Goal: Feedback & Contribution: Leave review/rating

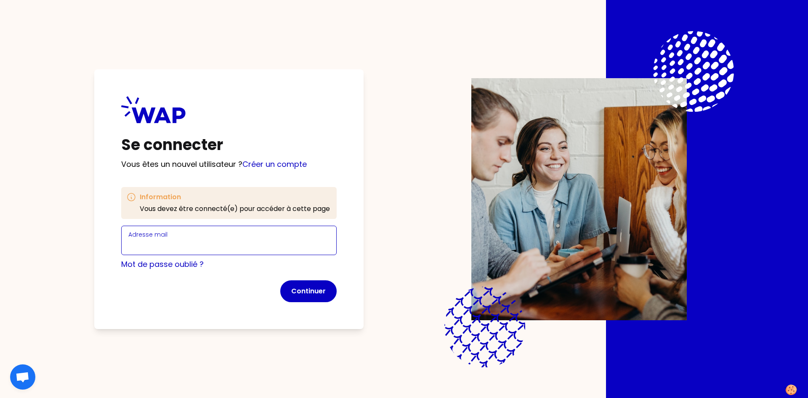
click at [249, 244] on input "Adresse mail" at bounding box center [228, 246] width 201 height 12
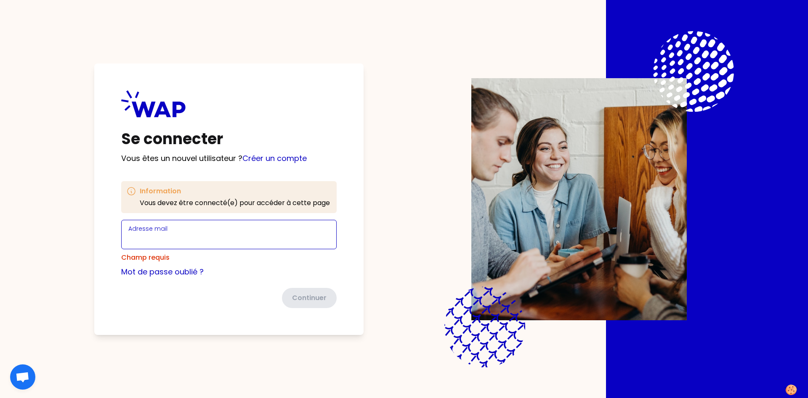
click at [184, 239] on input "Adresse mail" at bounding box center [228, 240] width 201 height 12
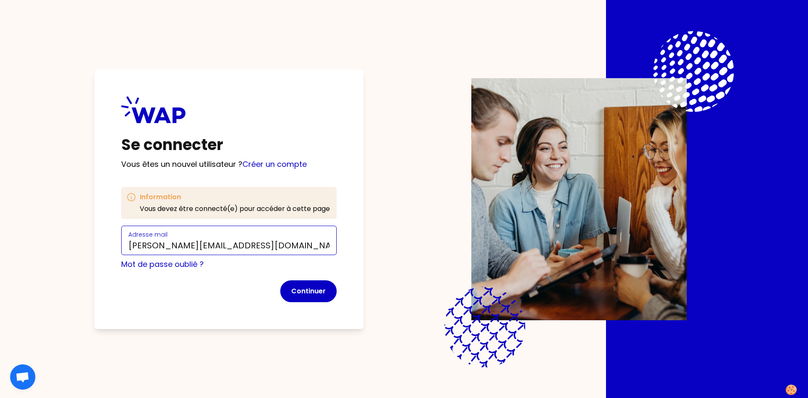
type input "[PERSON_NAME][EMAIL_ADDRESS][DOMAIN_NAME]"
click at [358, 257] on div "Se connecter Vous êtes un nouvel utilisateur ? Créer un compte Information Vous…" at bounding box center [228, 199] width 269 height 260
click at [310, 294] on button "Continuer" at bounding box center [308, 292] width 56 height 22
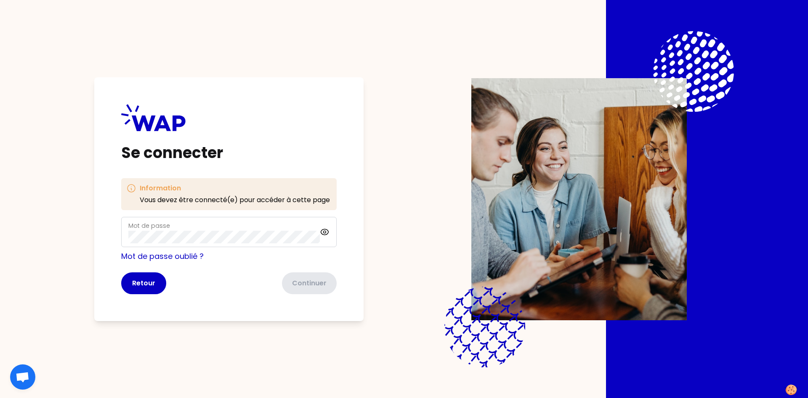
click at [298, 148] on h1 "Se connecter" at bounding box center [228, 153] width 215 height 17
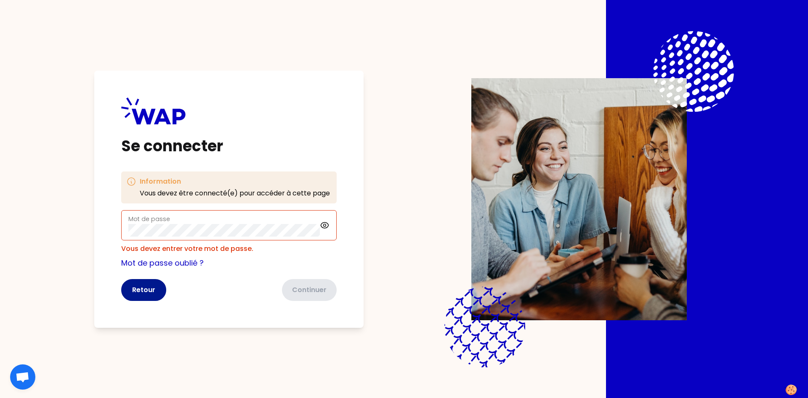
click at [138, 288] on button "Retour" at bounding box center [143, 290] width 45 height 22
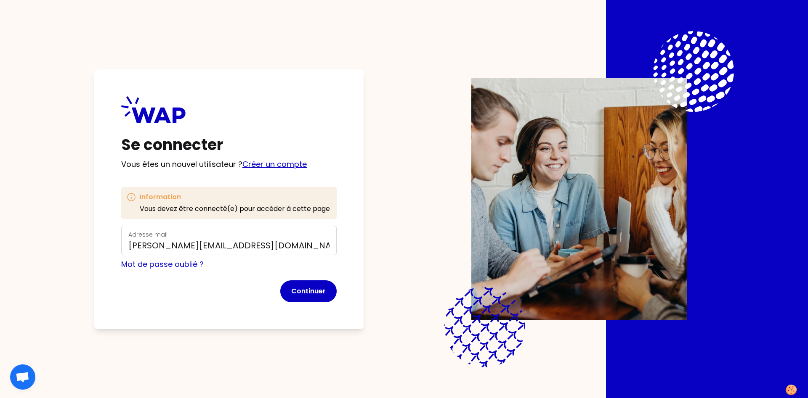
click at [274, 166] on link "Créer un compte" at bounding box center [274, 164] width 64 height 11
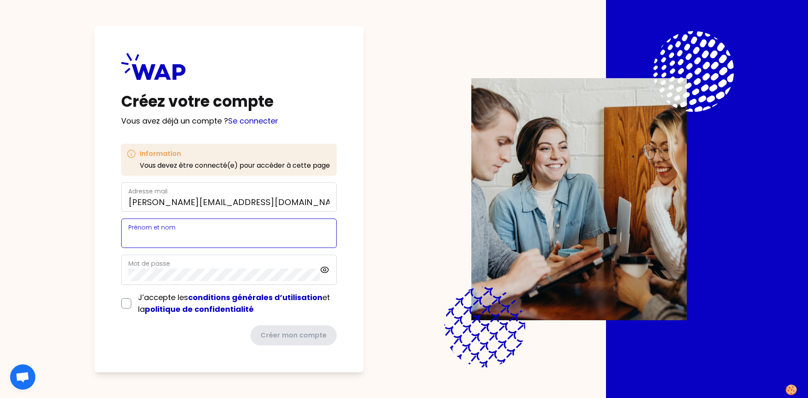
click at [258, 240] on input "Prénom et nom" at bounding box center [228, 239] width 201 height 12
type input "[PERSON_NAME]"
click at [323, 266] on icon at bounding box center [325, 270] width 10 height 10
click at [121, 305] on div "Créez votre compte Vous avez déjà un compte ? Se connecter Information Vous dev…" at bounding box center [228, 199] width 269 height 347
click at [128, 306] on input "checkbox" at bounding box center [126, 304] width 10 height 10
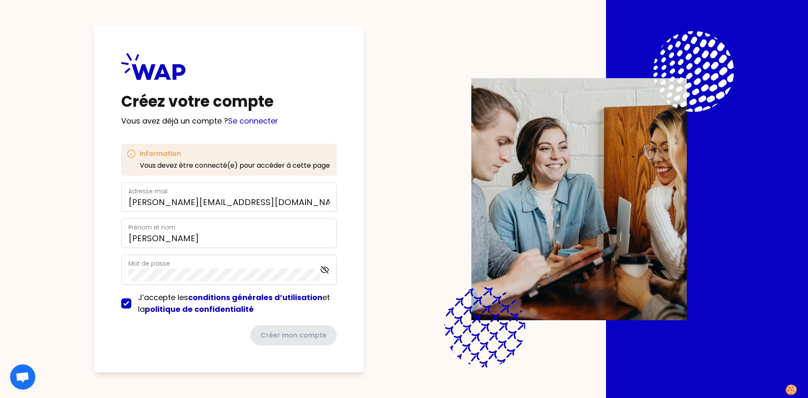
checkbox input "true"
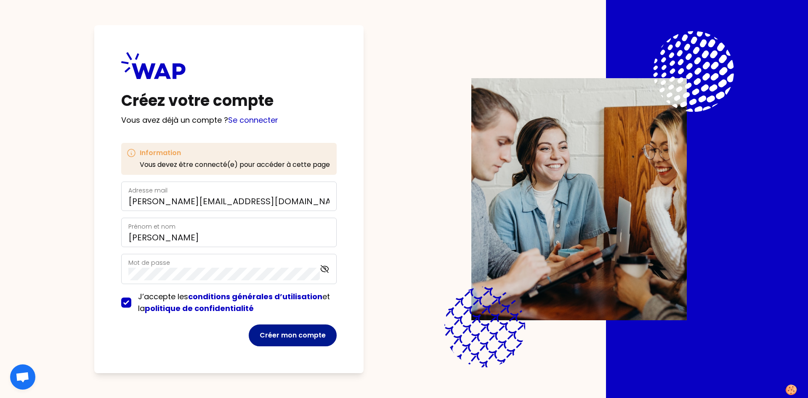
click at [320, 338] on button "Créer mon compte" at bounding box center [293, 336] width 88 height 22
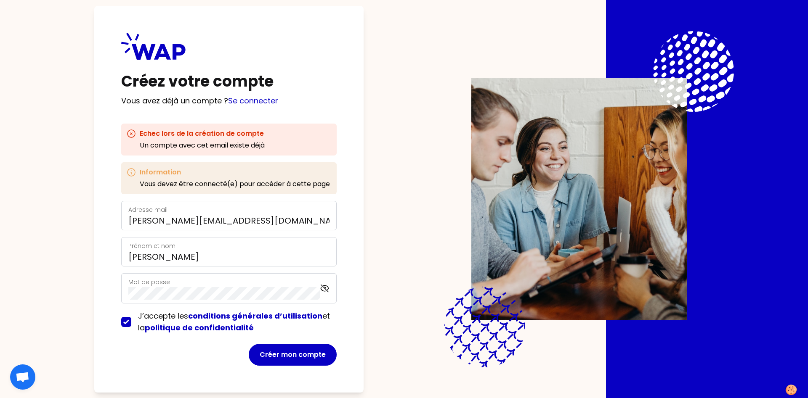
click at [318, 87] on h1 "Créez votre compte" at bounding box center [228, 81] width 215 height 17
click at [165, 42] on icon at bounding box center [153, 46] width 64 height 27
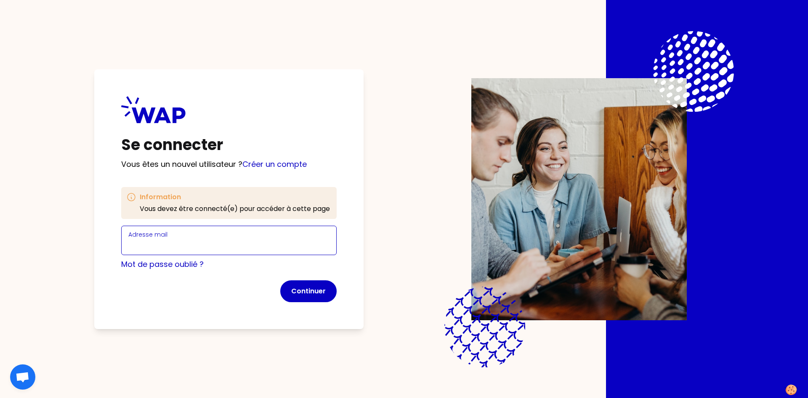
click at [216, 243] on input "Adresse mail" at bounding box center [228, 246] width 201 height 12
type input "[PERSON_NAME][EMAIL_ADDRESS][DOMAIN_NAME]"
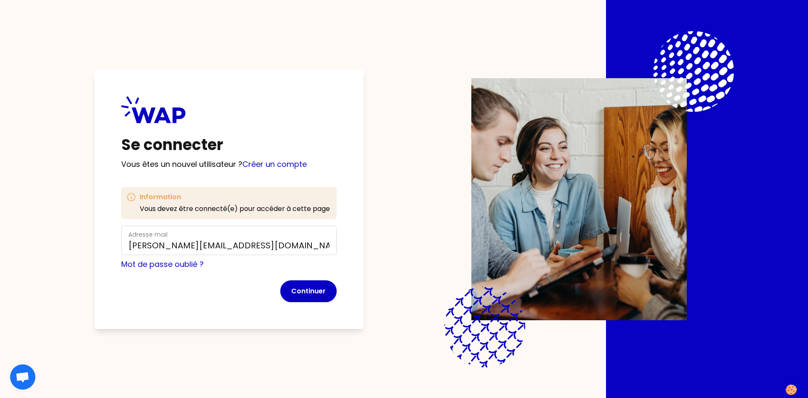
click at [349, 246] on div "Se connecter Vous êtes un nouvel utilisateur ? Créer un compte Information Vous…" at bounding box center [228, 199] width 269 height 260
click at [320, 297] on button "Continuer" at bounding box center [308, 292] width 56 height 22
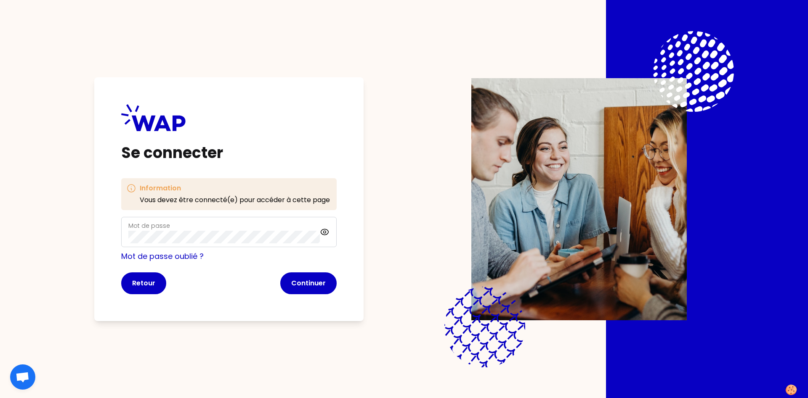
click at [330, 233] on div "Mot de passe" at bounding box center [228, 232] width 215 height 30
click at [323, 231] on icon at bounding box center [325, 232] width 10 height 10
click at [309, 283] on button "Continuer" at bounding box center [308, 284] width 56 height 22
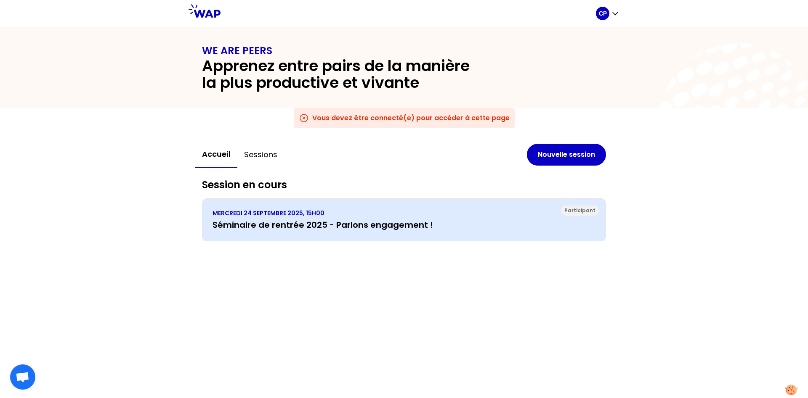
click at [540, 215] on p "MERCREDI 24 SEPTEMBRE 2025, 15H00" at bounding box center [403, 213] width 383 height 8
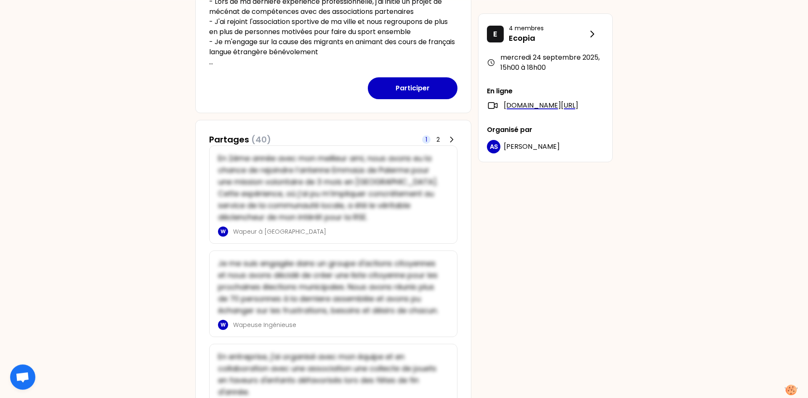
scroll to position [300, 0]
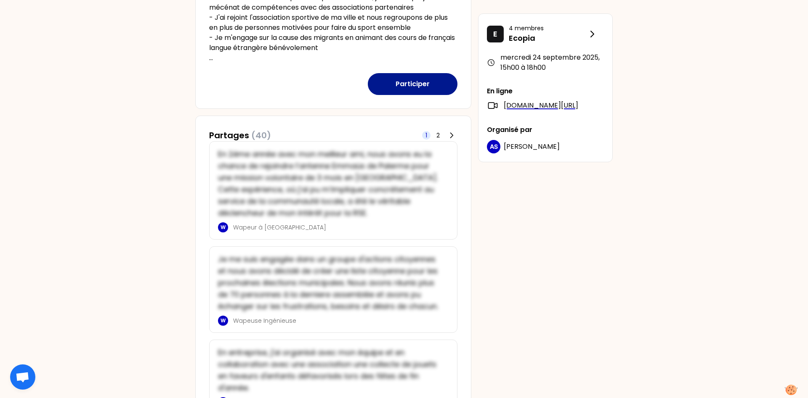
click at [427, 80] on button "Participer" at bounding box center [413, 84] width 90 height 22
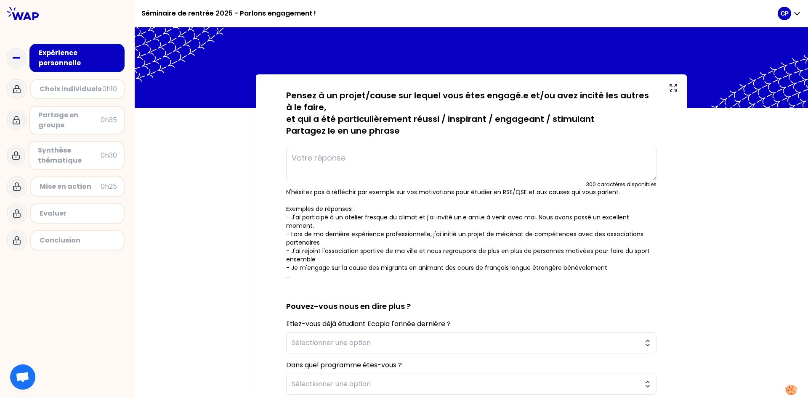
click at [315, 167] on textarea at bounding box center [471, 164] width 370 height 34
click at [285, 270] on div "sauvegardé Pensez à un projet/cause sur lequel vous êtes engagé.e et/ou avez in…" at bounding box center [471, 284] width 397 height 388
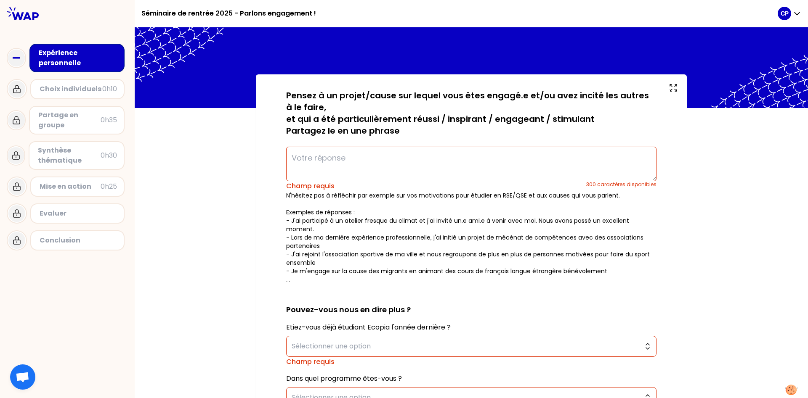
click at [345, 161] on textarea at bounding box center [471, 164] width 370 height 34
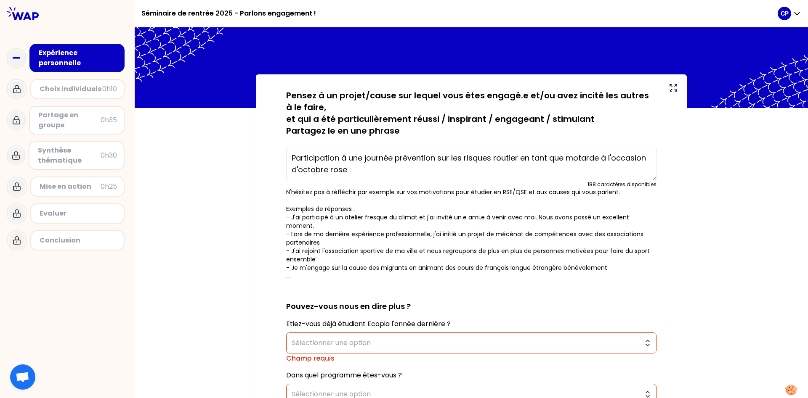
click at [346, 173] on textarea "Participation à une journée prévention sur les risques routier en tant que mota…" at bounding box center [471, 164] width 370 height 34
click at [522, 159] on textarea "Participation à une journée prévention sur les risques routier en tant que mota…" at bounding box center [471, 164] width 370 height 34
click at [548, 156] on textarea "Participation à une journée prévention sur les risques routier avec la gendarme…" at bounding box center [471, 164] width 370 height 34
drag, startPoint x: 421, startPoint y: 169, endPoint x: 344, endPoint y: 171, distance: 77.0
click at [344, 171] on textarea "Participation à une journée prévention sur les risques routier avec les motards…" at bounding box center [471, 164] width 370 height 34
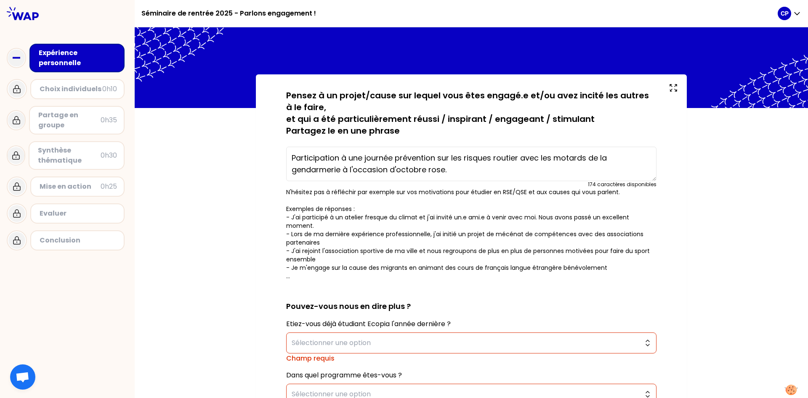
click at [451, 170] on textarea "Participation à une journée prévention sur les risques routier avec les motards…" at bounding box center [471, 164] width 370 height 34
drag, startPoint x: 518, startPoint y: 159, endPoint x: 518, endPoint y: 168, distance: 9.3
click at [518, 158] on textarea "Participation à une journée prévention sur les risques routier avec les motards…" at bounding box center [471, 164] width 370 height 34
click at [522, 175] on textarea "Participation à une journée prévention sur les risques routier et [MEDICAL_DATA…" at bounding box center [471, 164] width 370 height 34
type textarea "Participation à une journée prévention sur les risques routier et [MEDICAL_DATA…"
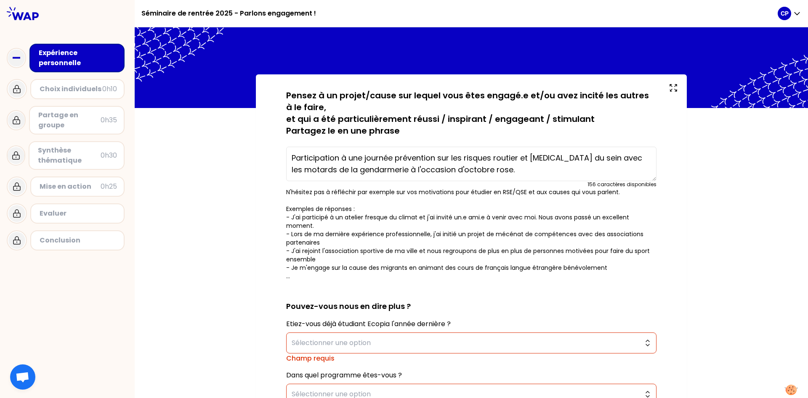
click at [716, 165] on div "sauvegardé Pensez à un projet/cause sur lequel vous êtes engagé.e et/ou avez in…" at bounding box center [471, 294] width 673 height 440
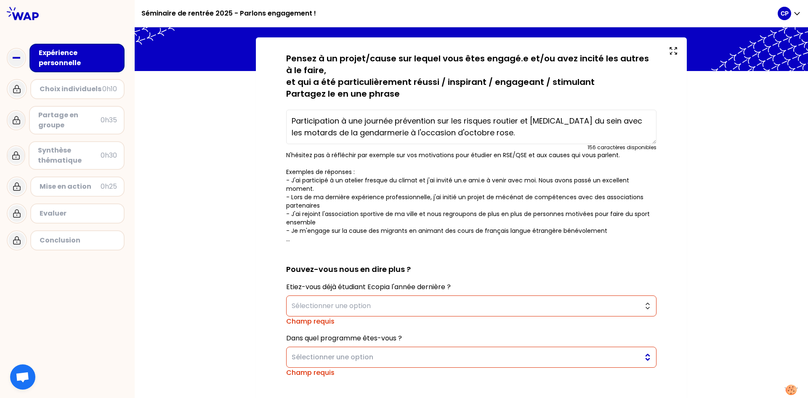
scroll to position [108, 0]
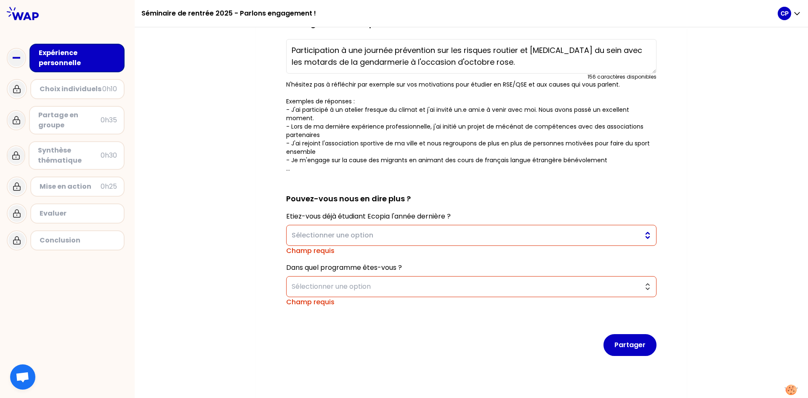
click at [412, 231] on span "Sélectionner une option" at bounding box center [465, 236] width 347 height 10
click at [357, 267] on li "Non" at bounding box center [470, 269] width 369 height 13
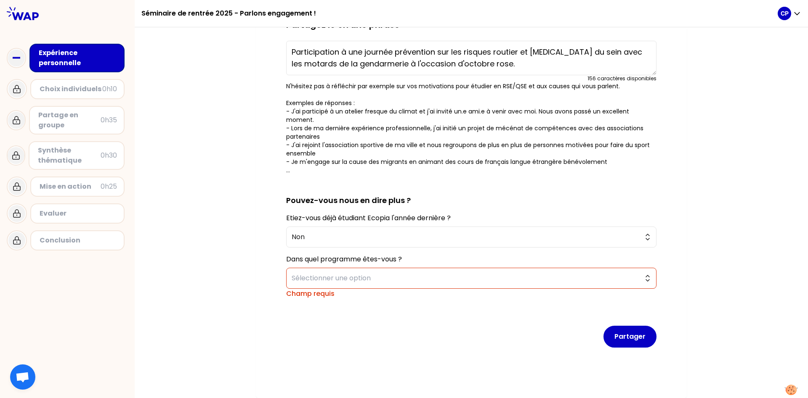
scroll to position [98, 0]
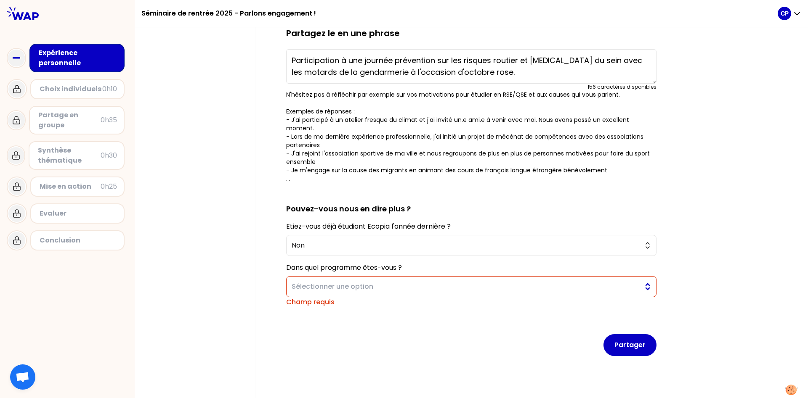
click at [350, 282] on span "Sélectionner une option" at bounding box center [465, 287] width 347 height 10
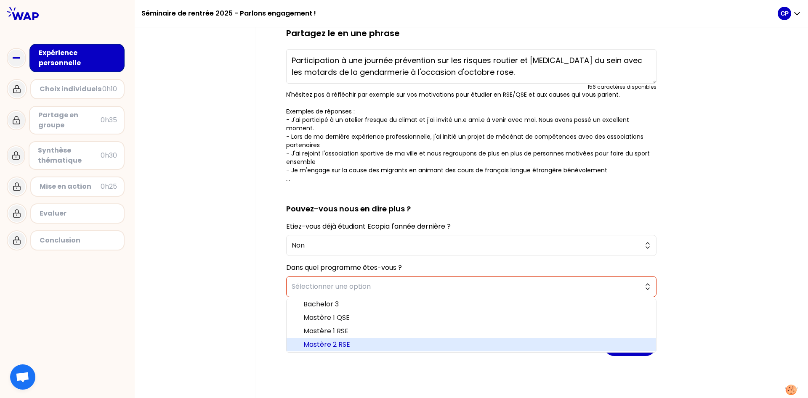
scroll to position [4, 0]
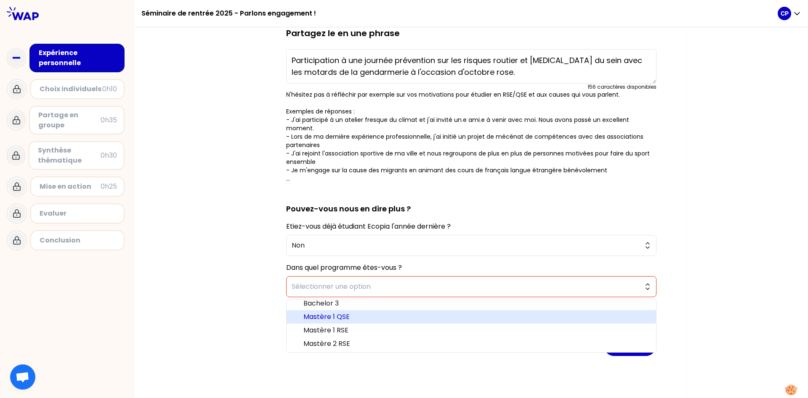
click at [354, 312] on span "Mastère 1 QSE" at bounding box center [476, 317] width 346 height 10
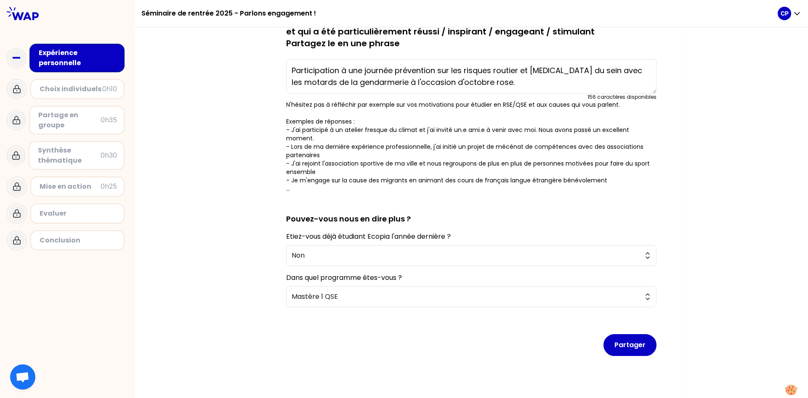
click at [530, 70] on textarea "Participation à une journée prévention sur les risques routier et [MEDICAL_DATA…" at bounding box center [471, 76] width 370 height 34
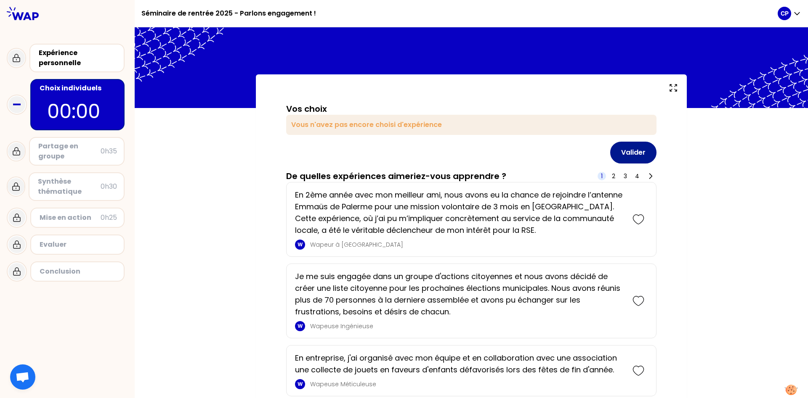
click at [639, 146] on button "Valider" at bounding box center [633, 153] width 46 height 22
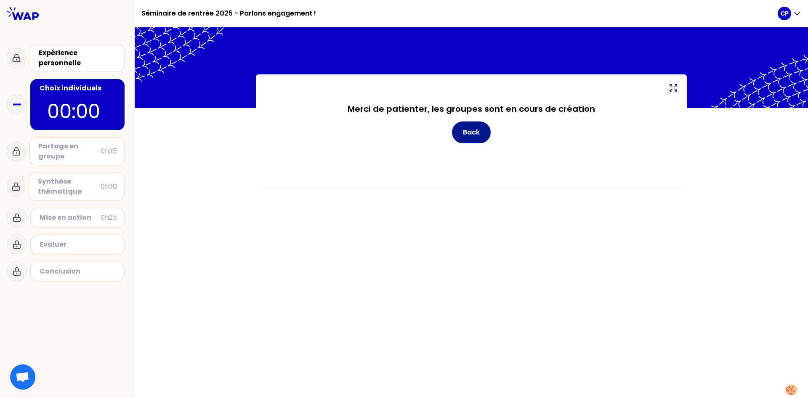
click at [480, 134] on button "Back" at bounding box center [471, 133] width 39 height 22
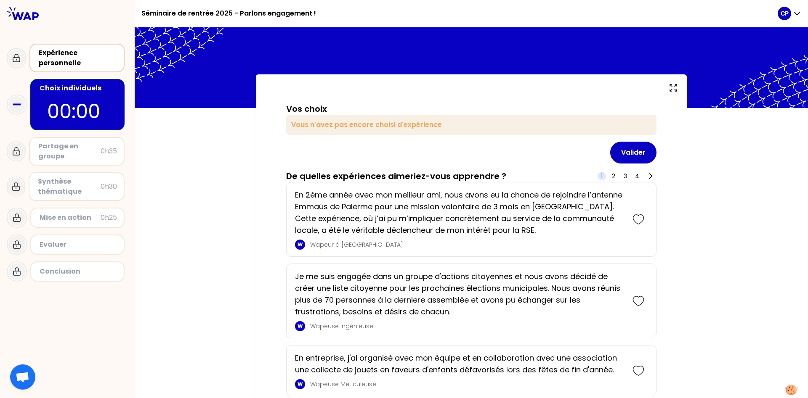
click at [56, 61] on div "Expérience personnelle" at bounding box center [78, 58] width 78 height 20
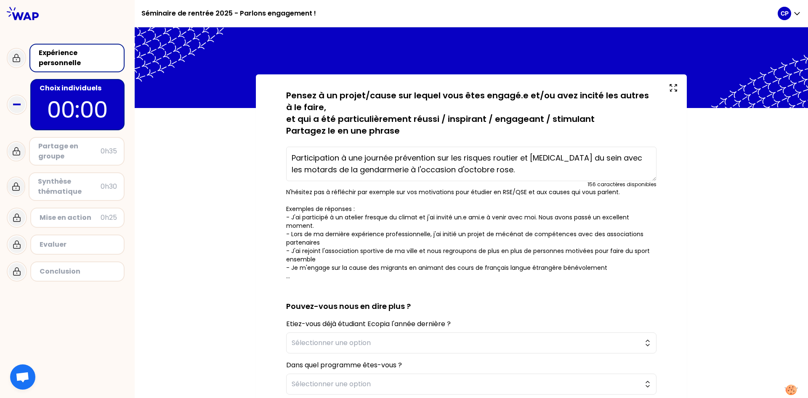
click at [529, 160] on textarea "Participation à une journée prévention sur les risques routier et [MEDICAL_DATA…" at bounding box center [471, 164] width 370 height 34
type textarea "Participation à une journée prévention sur les risques routier et le [MEDICAL_D…"
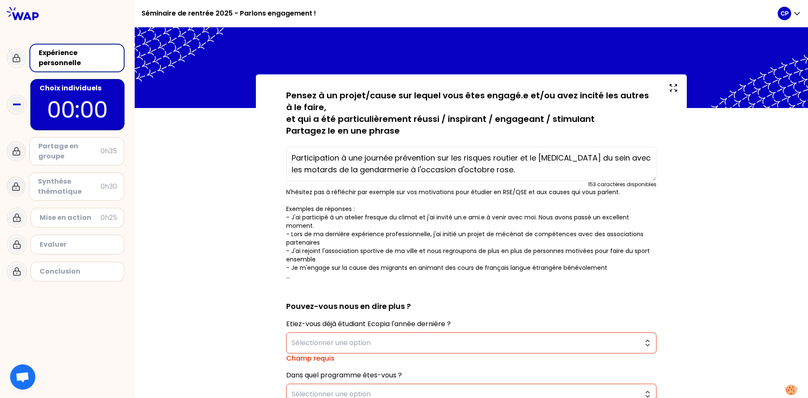
click at [704, 174] on div "sauvegardé Pensez à un projet/cause sur lequel vous êtes engagé.e et/ou avez in…" at bounding box center [471, 294] width 673 height 440
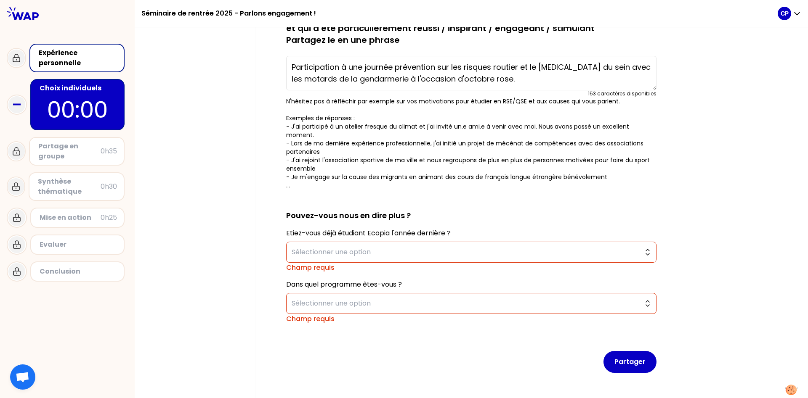
scroll to position [108, 0]
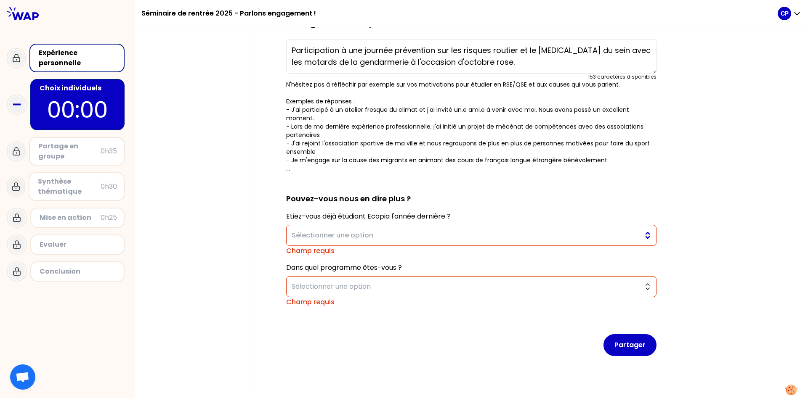
click at [476, 231] on span "Sélectionner une option" at bounding box center [465, 236] width 347 height 10
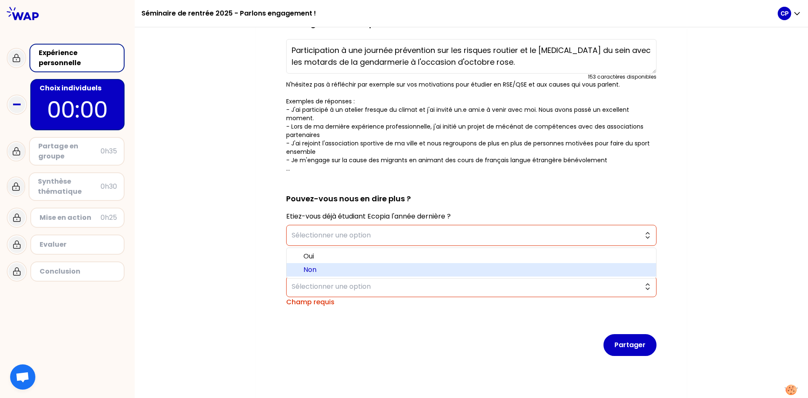
click at [332, 263] on li "Non" at bounding box center [470, 269] width 369 height 13
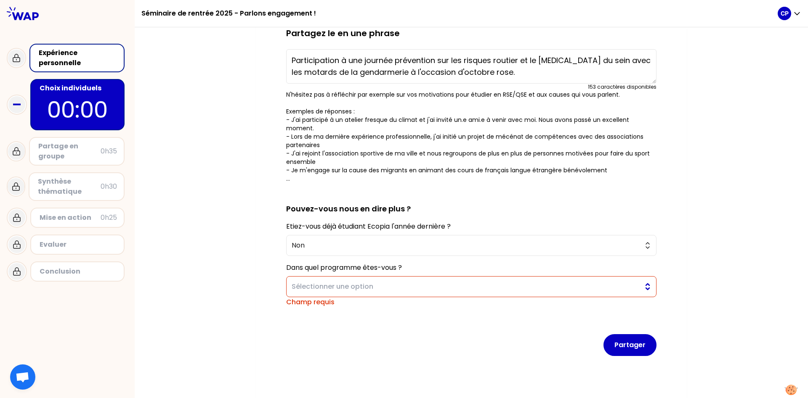
click at [336, 284] on button "Sélectionner une option" at bounding box center [471, 286] width 370 height 21
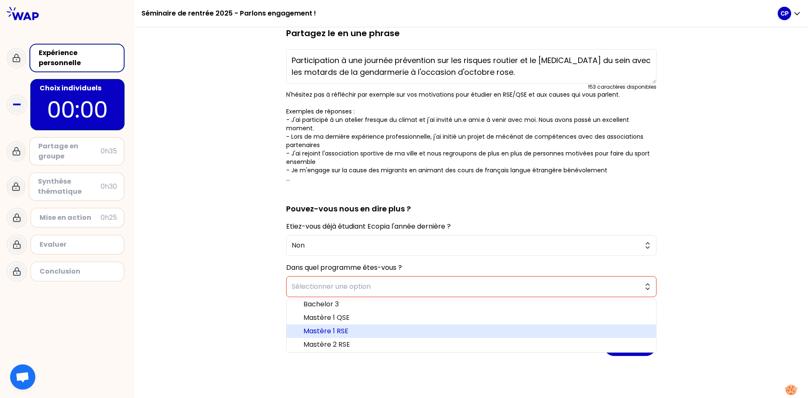
scroll to position [4, 0]
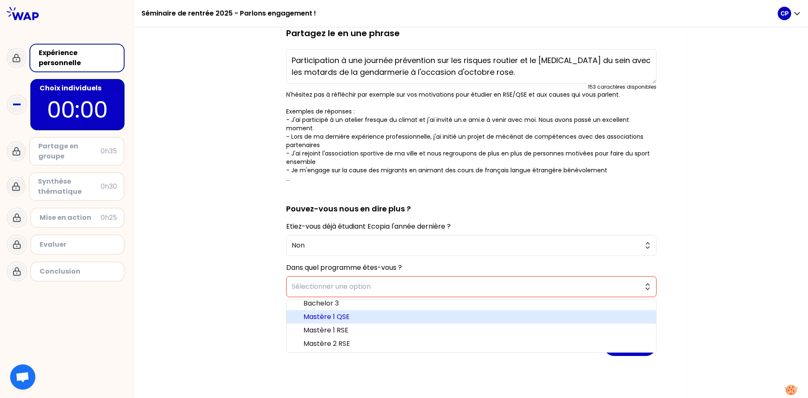
click at [367, 312] on span "Mastère 1 QSE" at bounding box center [476, 317] width 346 height 10
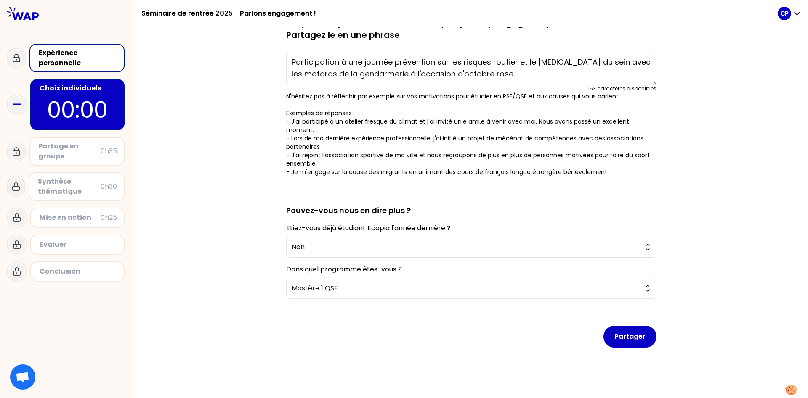
scroll to position [87, 0]
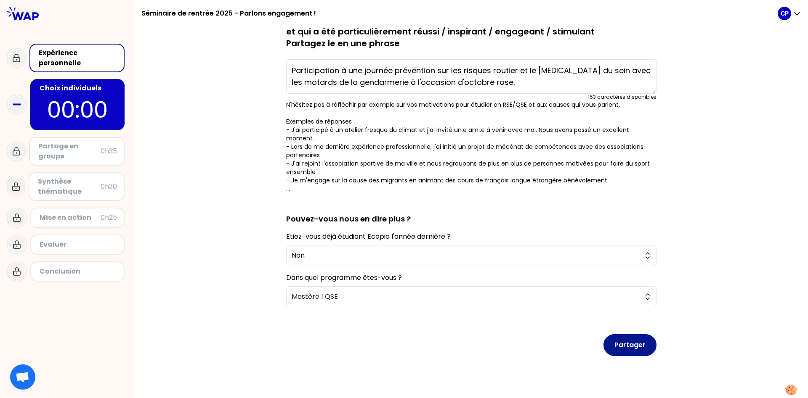
click at [645, 342] on button "Partager" at bounding box center [629, 345] width 53 height 22
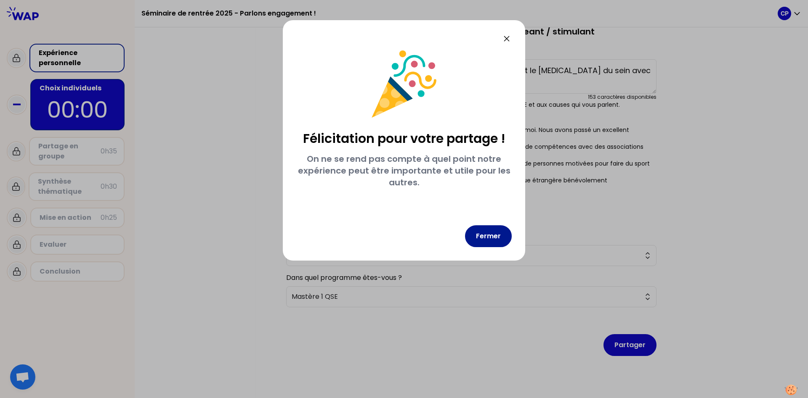
click at [486, 231] on button "Fermer" at bounding box center [488, 236] width 47 height 22
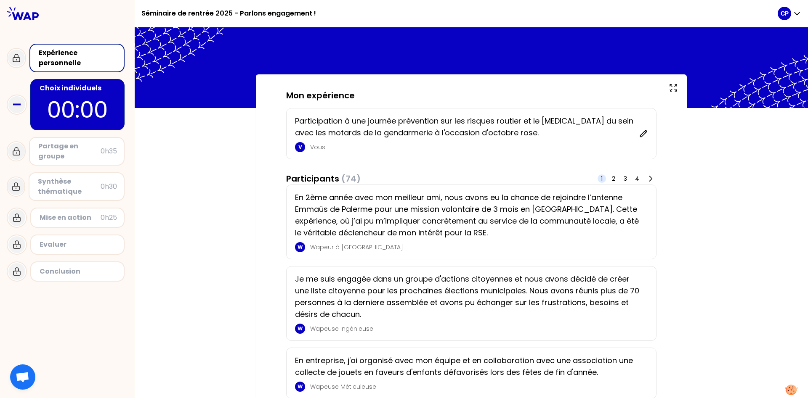
scroll to position [58, 0]
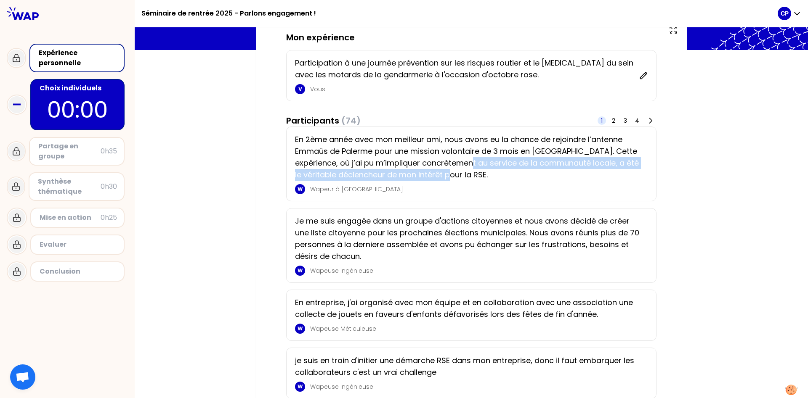
click at [458, 168] on p "En 2ème année avec mon meilleur ami, nous avons eu la chance de rejoindre l’ant…" at bounding box center [468, 157] width 347 height 47
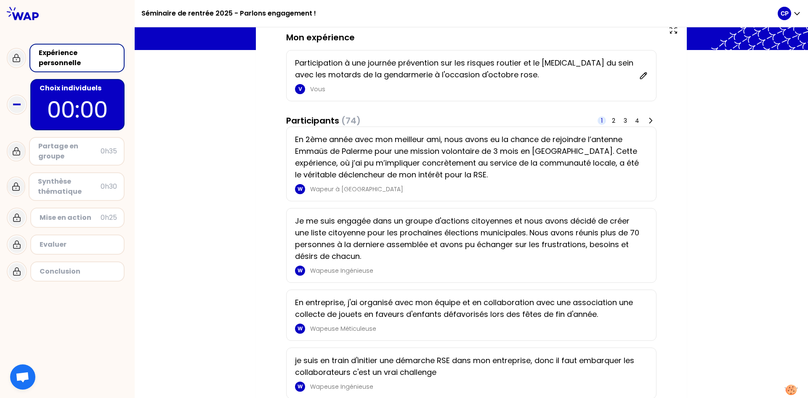
click at [433, 186] on p "Wapeur à [GEOGRAPHIC_DATA]" at bounding box center [476, 189] width 332 height 8
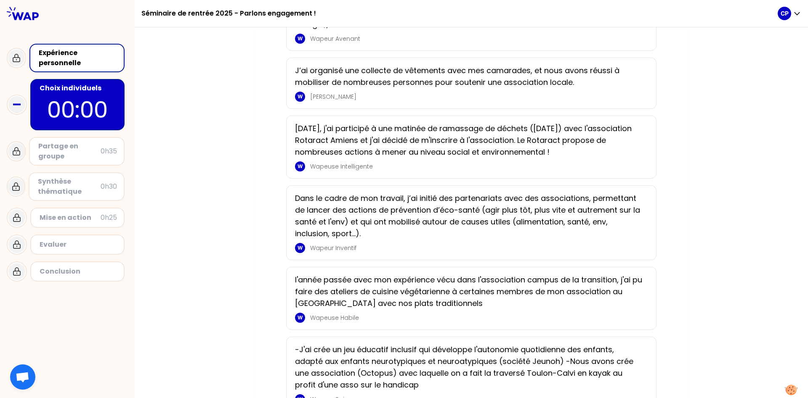
scroll to position [1103, 0]
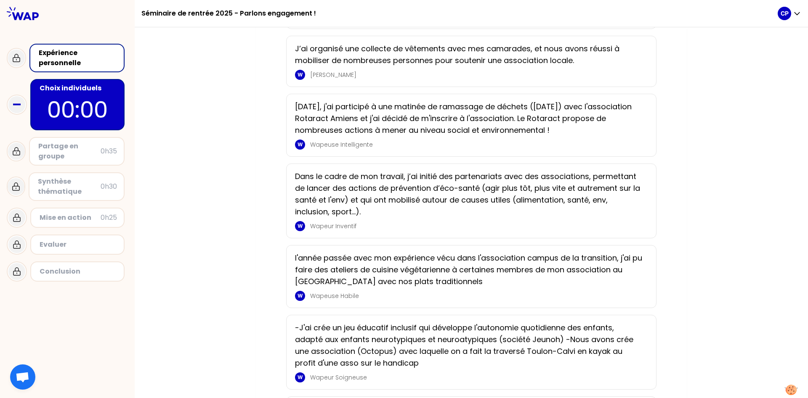
click at [514, 71] on p "[PERSON_NAME]" at bounding box center [476, 75] width 332 height 8
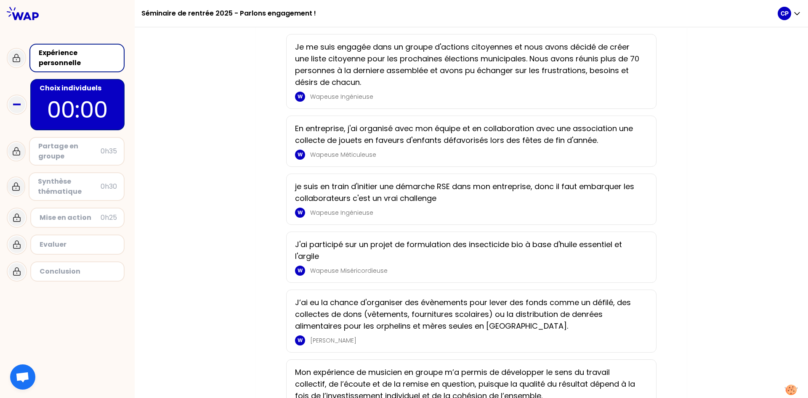
scroll to position [0, 0]
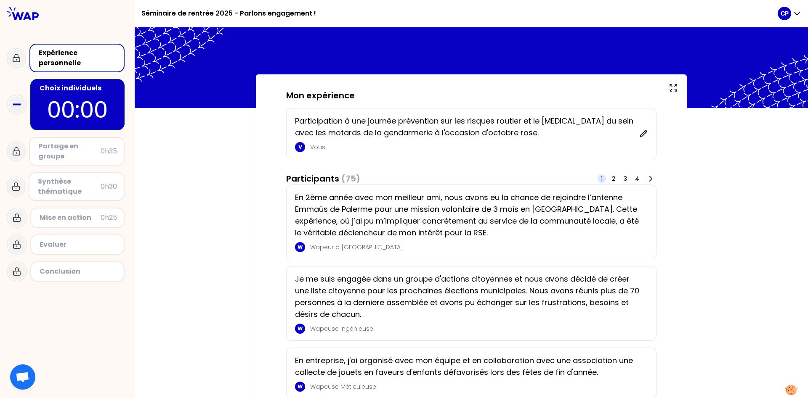
click at [72, 155] on div "Partage en groupe" at bounding box center [69, 151] width 62 height 20
click at [299, 190] on div "En 2ème année avec mon meilleur ami, nous avons eu la chance de rejoindre l’ant…" at bounding box center [471, 222] width 370 height 75
click at [300, 190] on div "En 2ème année avec mon meilleur ami, nous avons eu la chance de rejoindre l’ant…" at bounding box center [471, 222] width 370 height 75
click at [295, 247] on div "W" at bounding box center [300, 247] width 10 height 10
click at [302, 244] on div "W" at bounding box center [300, 247] width 10 height 10
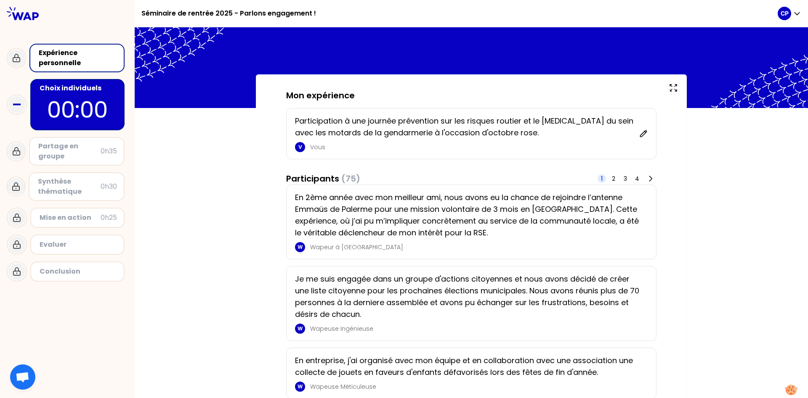
click at [477, 243] on div "W Wapeur à [GEOGRAPHIC_DATA]" at bounding box center [468, 247] width 347 height 10
click at [644, 206] on div "En 2ème année avec mon meilleur ami, nous avons eu la chance de rejoindre l’ant…" at bounding box center [471, 222] width 353 height 61
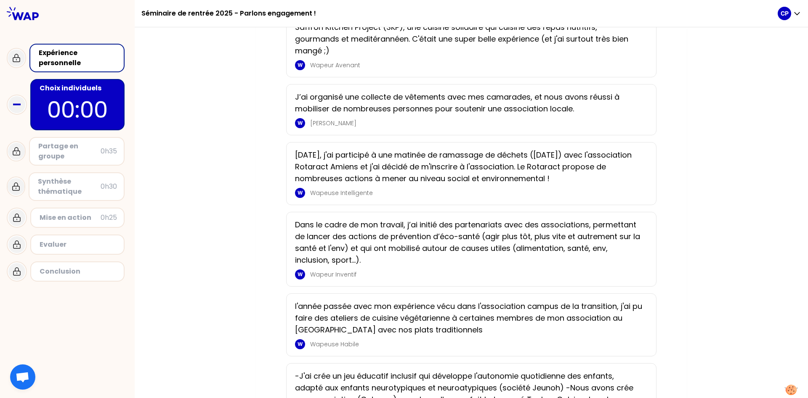
scroll to position [1215, 0]
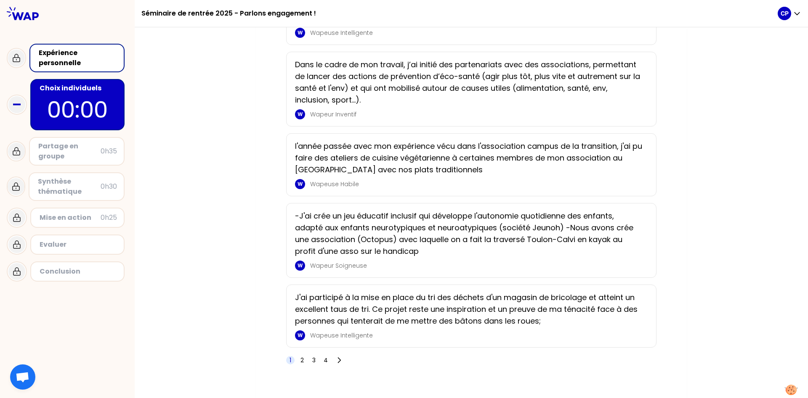
click at [306, 355] on div "1 2 3 4" at bounding box center [315, 361] width 59 height 12
click at [302, 356] on span "2" at bounding box center [301, 360] width 3 height 8
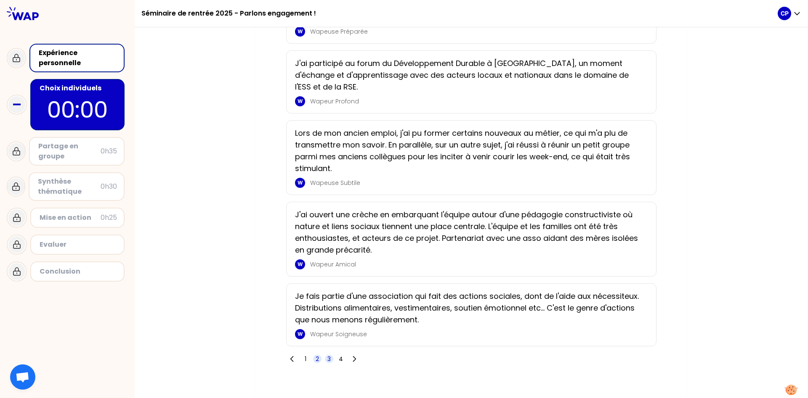
click at [332, 355] on span "3" at bounding box center [329, 359] width 8 height 8
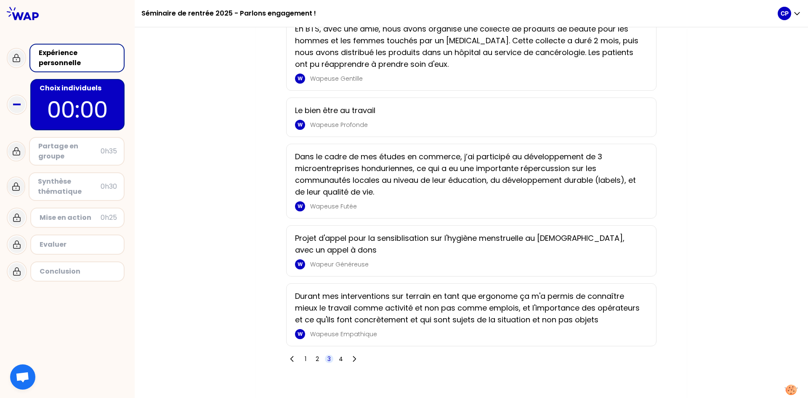
click at [95, 148] on div "Partage en groupe" at bounding box center [69, 151] width 62 height 20
click at [56, 106] on p "00:00" at bounding box center [77, 109] width 79 height 33
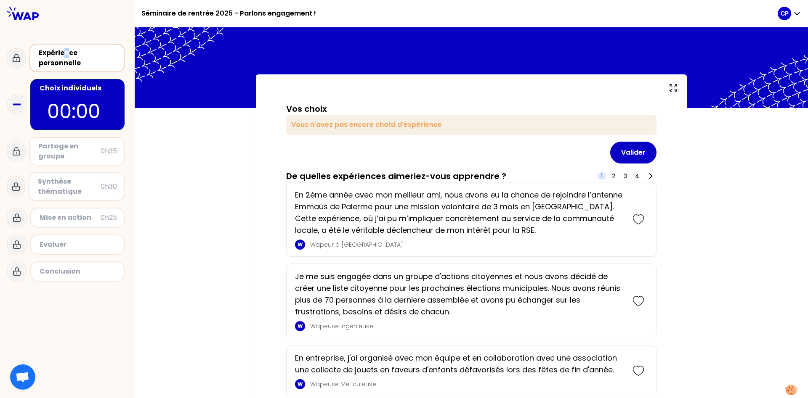
click at [67, 55] on div "Expérience personnelle" at bounding box center [78, 58] width 78 height 20
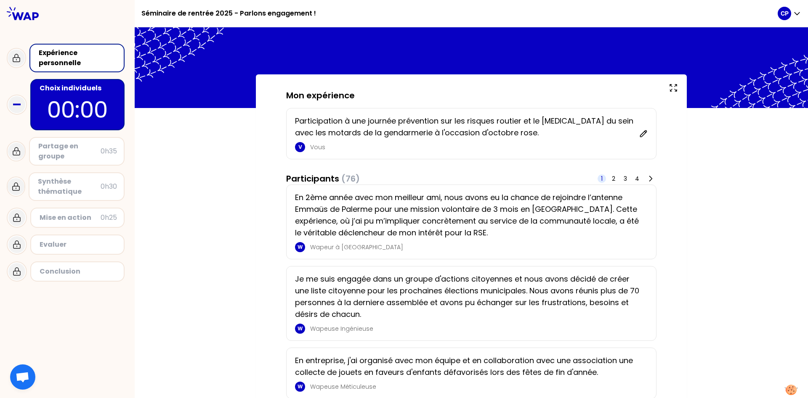
click at [94, 103] on p "00:00" at bounding box center [77, 109] width 79 height 33
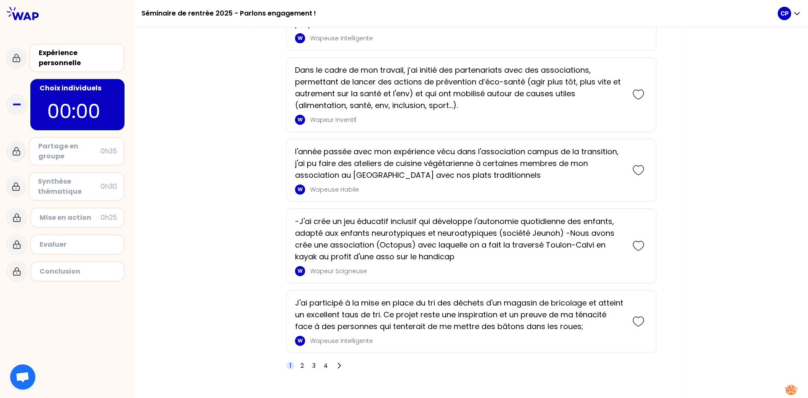
scroll to position [1219, 0]
click at [643, 252] on icon at bounding box center [638, 246] width 12 height 12
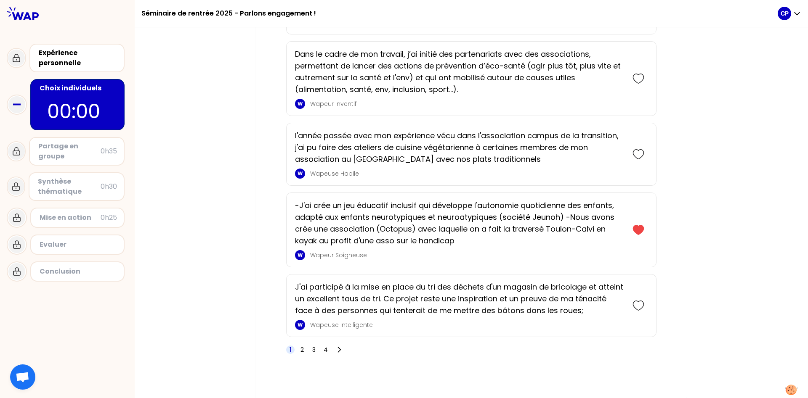
scroll to position [1302, 0]
click at [305, 350] on span "2" at bounding box center [302, 349] width 8 height 8
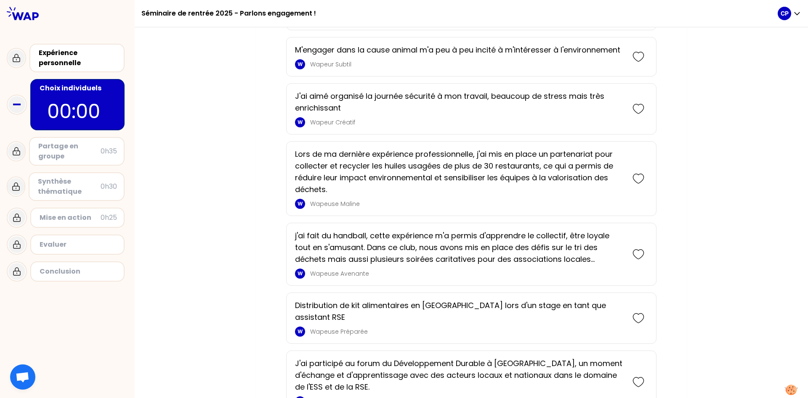
scroll to position [1013, 0]
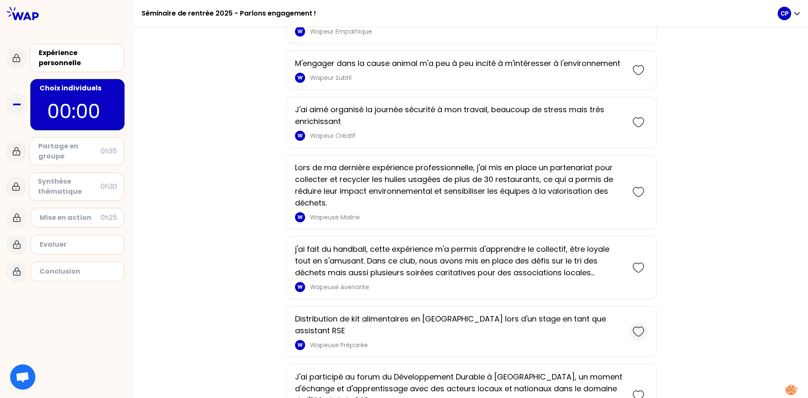
click at [640, 326] on icon at bounding box center [638, 332] width 12 height 12
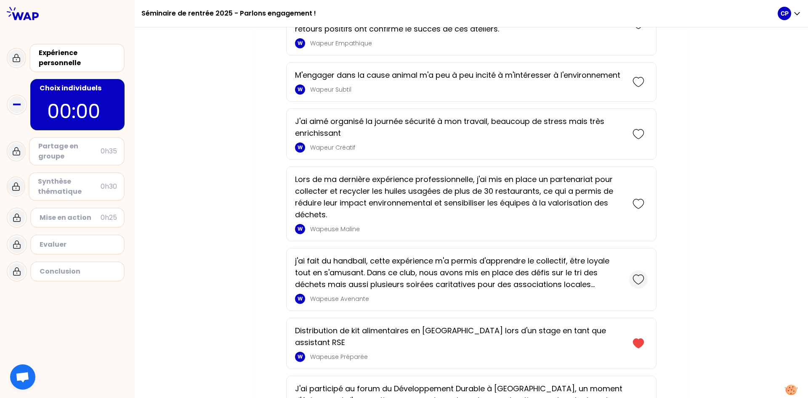
click at [639, 274] on icon at bounding box center [638, 280] width 12 height 12
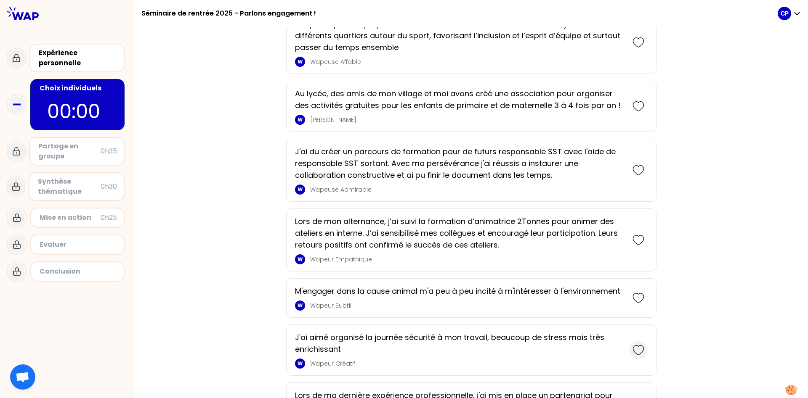
scroll to position [896, 0]
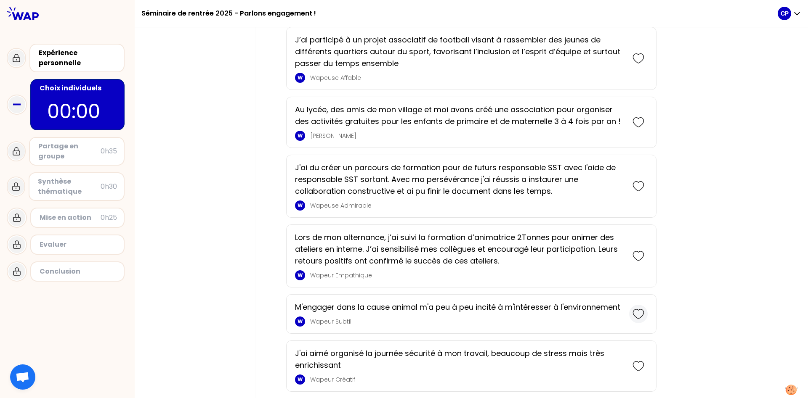
click at [634, 308] on icon at bounding box center [638, 314] width 12 height 12
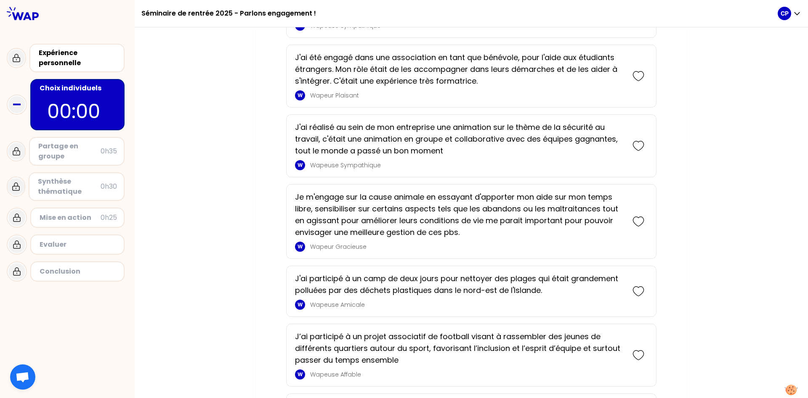
scroll to position [594, 0]
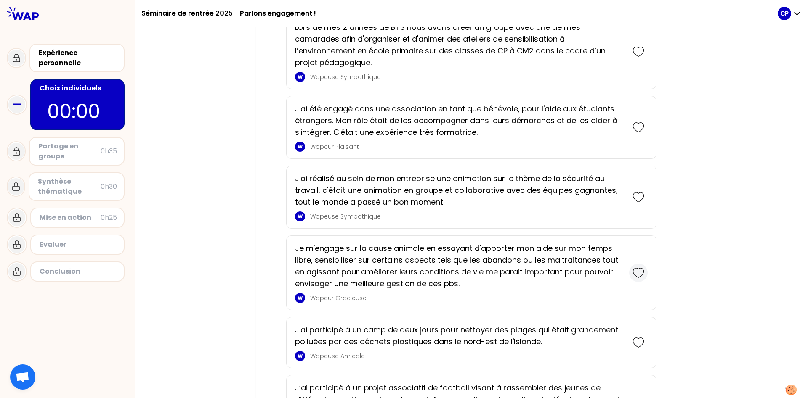
click at [640, 267] on icon at bounding box center [638, 273] width 12 height 12
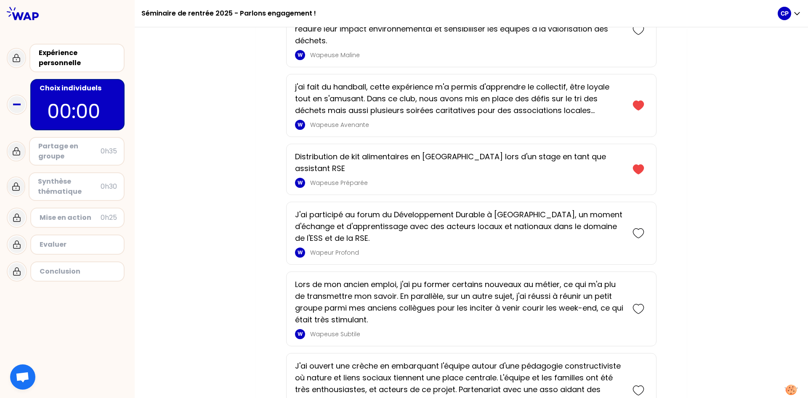
scroll to position [1489, 0]
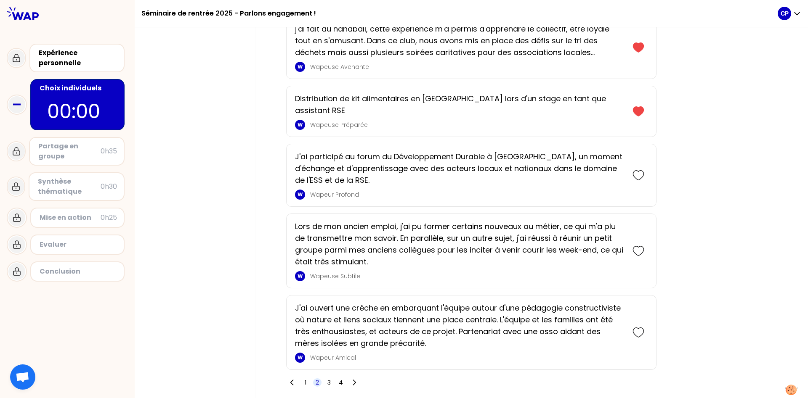
click at [335, 377] on div "1 2 3 4" at bounding box center [323, 383] width 74 height 12
click at [328, 379] on span "3" at bounding box center [328, 383] width 3 height 8
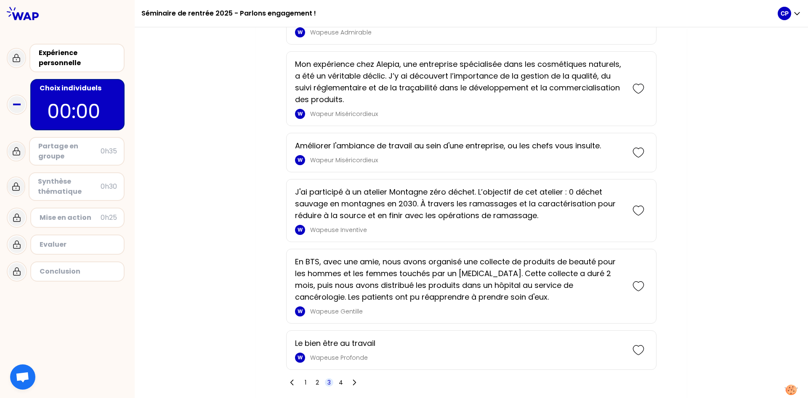
scroll to position [1512, 0]
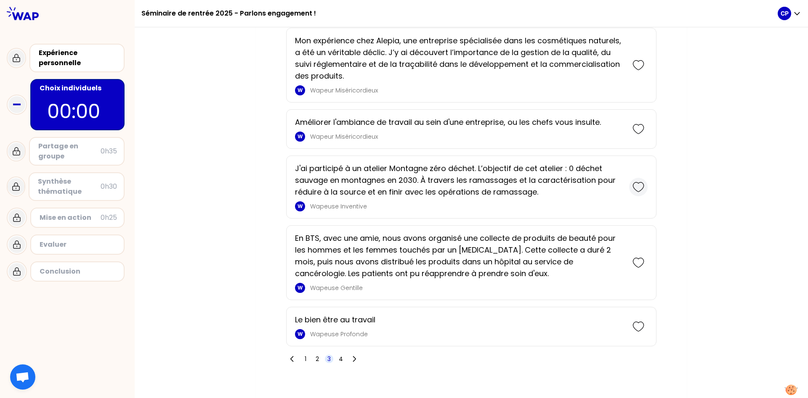
click at [639, 181] on icon at bounding box center [638, 187] width 12 height 12
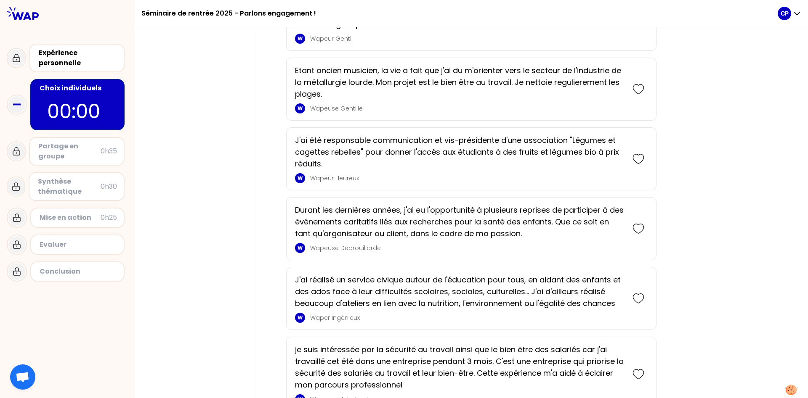
scroll to position [1176, 0]
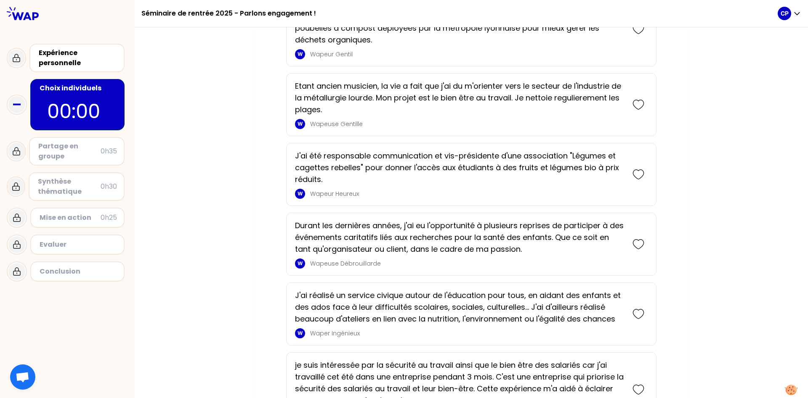
click at [650, 166] on div "J'ai été responsable communication et vis-présidente d'une association "Légumes…" at bounding box center [471, 174] width 370 height 63
click at [649, 164] on div "J'ai été responsable communication et vis-présidente d'une association "Légumes…" at bounding box center [471, 174] width 370 height 63
click at [638, 169] on icon at bounding box center [638, 175] width 12 height 12
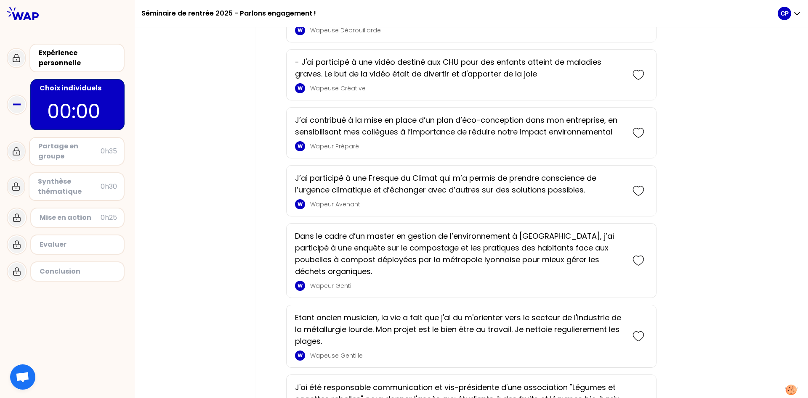
scroll to position [1013, 0]
click at [640, 186] on icon at bounding box center [638, 192] width 12 height 12
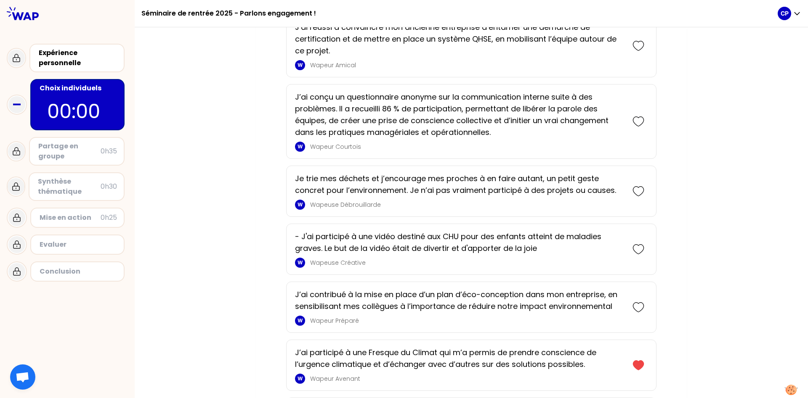
scroll to position [839, 0]
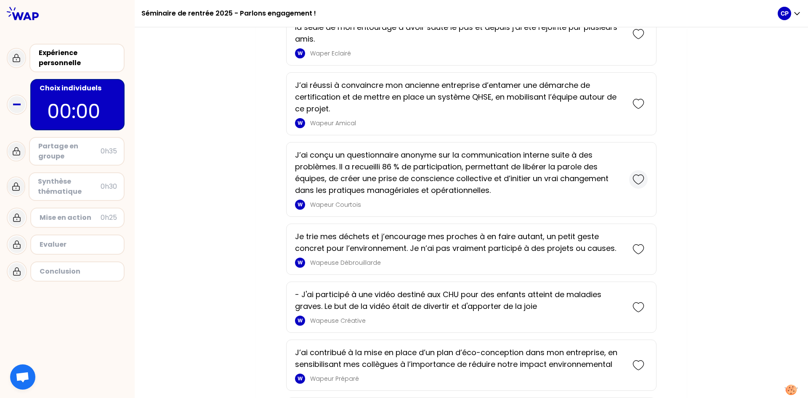
click at [633, 175] on icon at bounding box center [638, 179] width 11 height 9
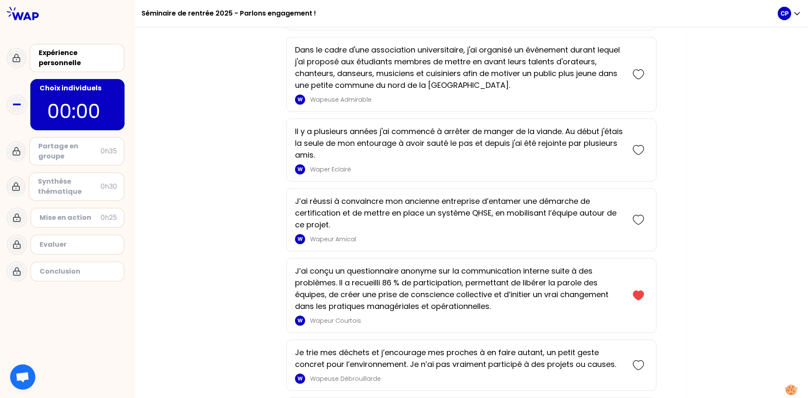
scroll to position [747, 0]
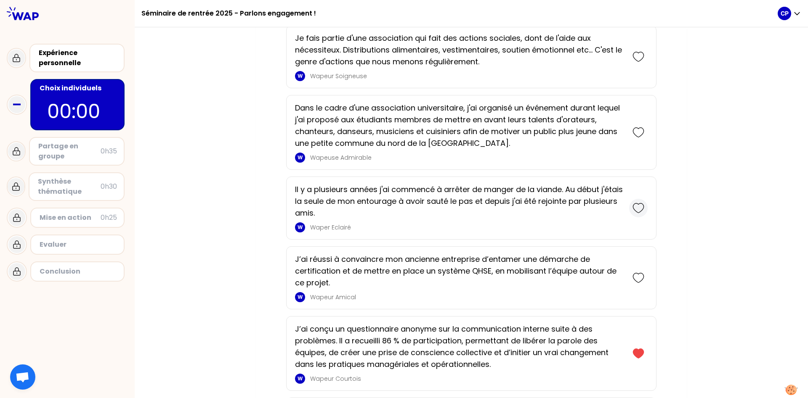
click at [641, 202] on icon at bounding box center [638, 208] width 12 height 12
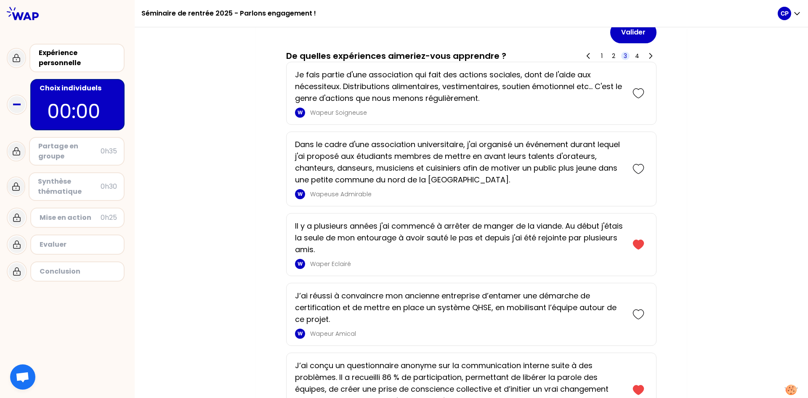
scroll to position [642, 0]
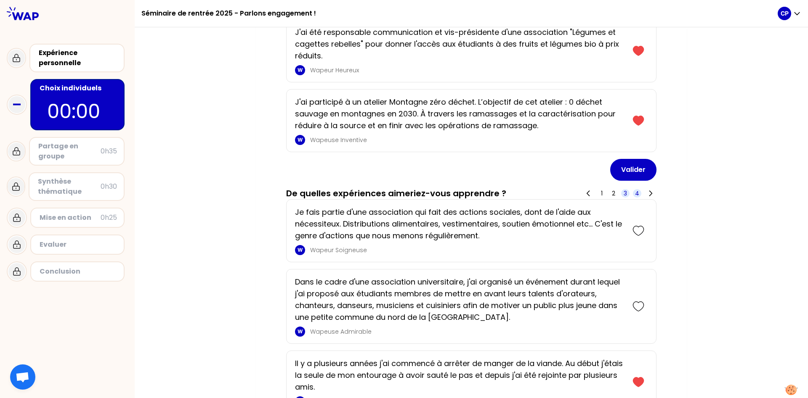
click at [640, 189] on span "4" at bounding box center [637, 193] width 8 height 8
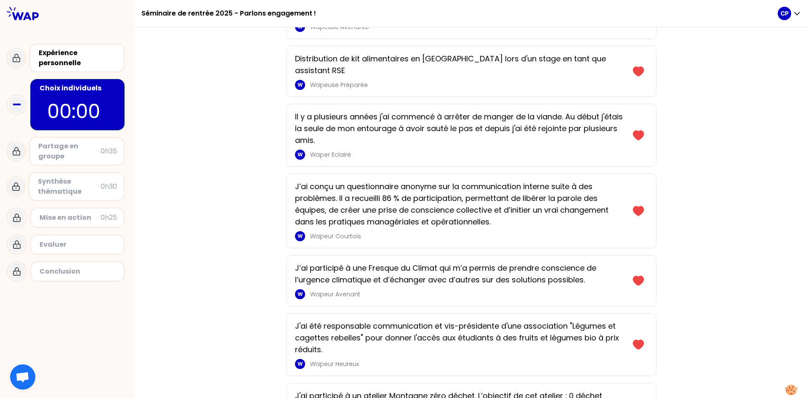
scroll to position [639, 0]
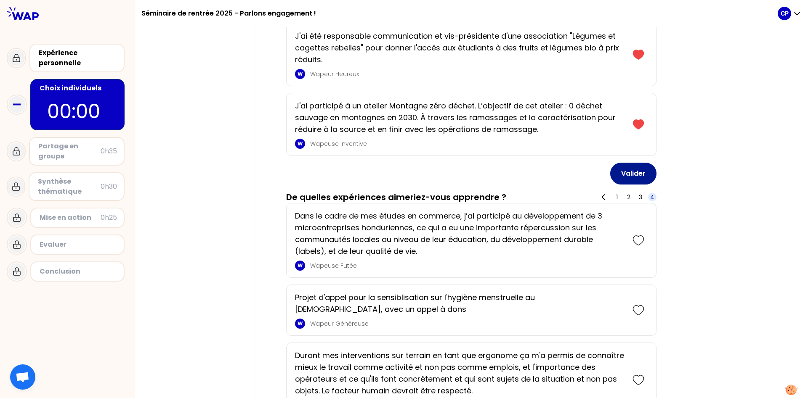
click at [636, 163] on button "Valider" at bounding box center [633, 174] width 46 height 22
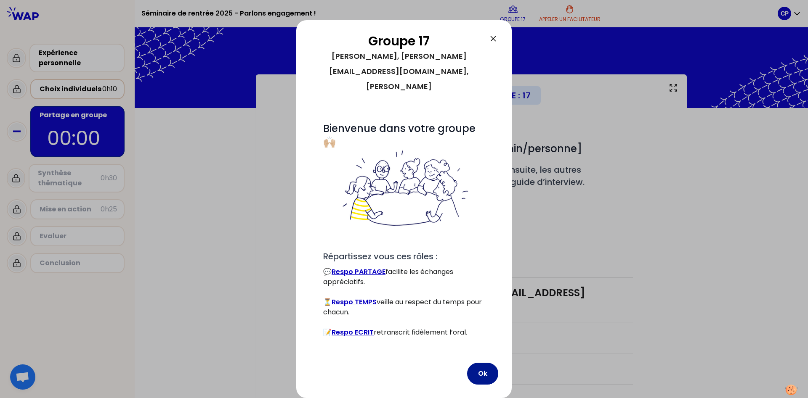
click at [489, 368] on button "Ok" at bounding box center [482, 374] width 31 height 22
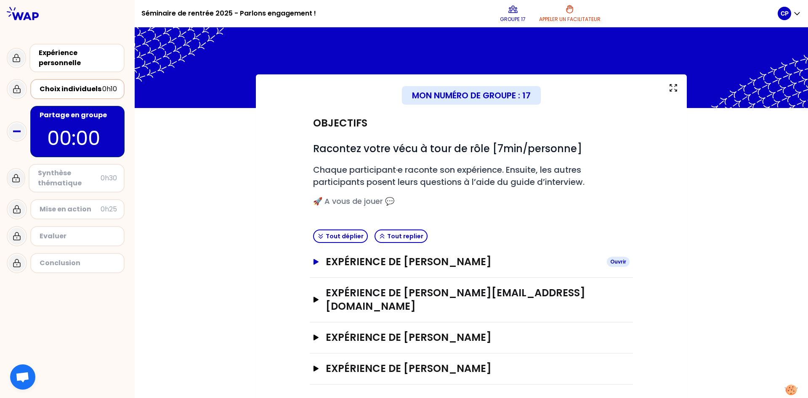
click at [324, 265] on button "Expérience de [PERSON_NAME]" at bounding box center [471, 261] width 316 height 13
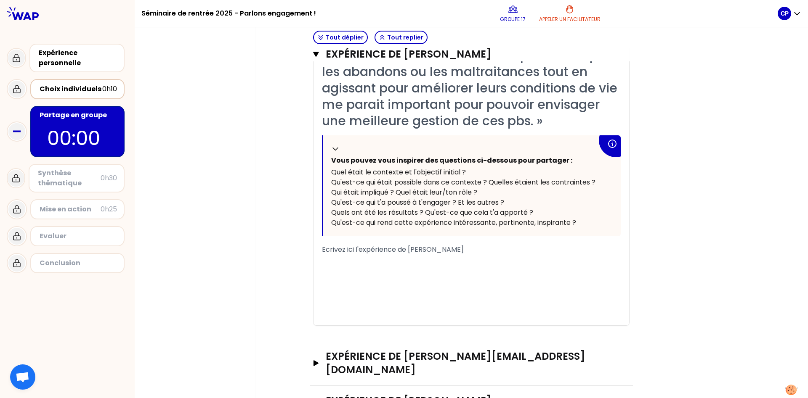
scroll to position [344, 0]
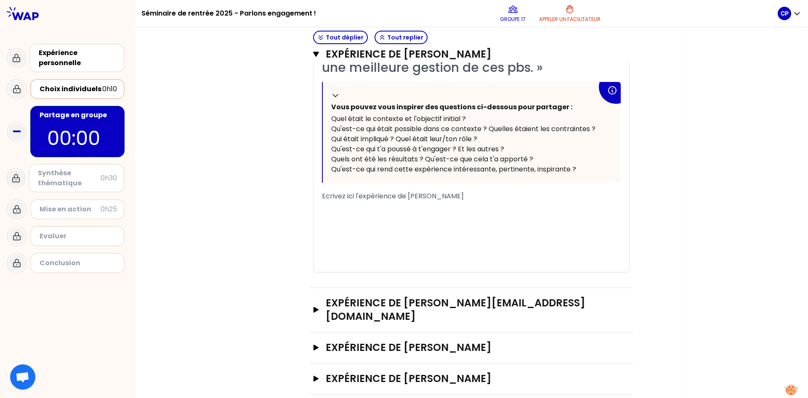
click at [312, 307] on div "Expérience de [PERSON_NAME][EMAIL_ADDRESS][DOMAIN_NAME] [PERSON_NAME]" at bounding box center [471, 310] width 323 height 45
click at [400, 300] on h3 "Expérience de [PERSON_NAME][EMAIL_ADDRESS][DOMAIN_NAME]" at bounding box center [463, 310] width 274 height 27
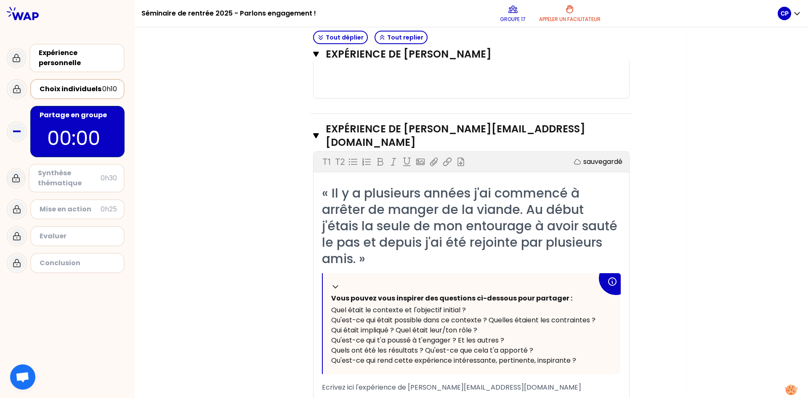
scroll to position [665, 0]
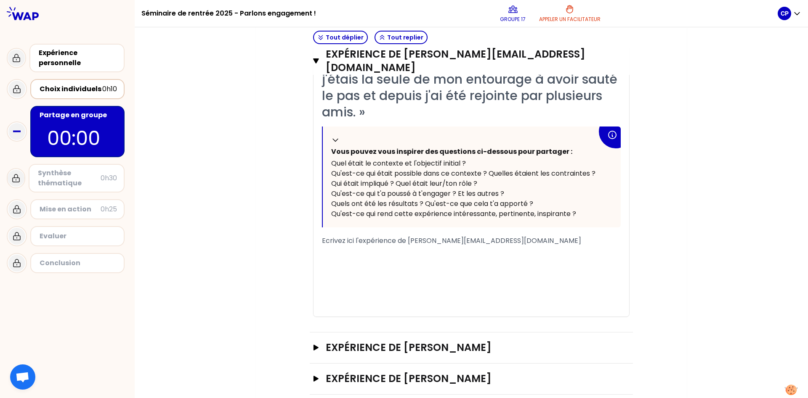
click at [397, 343] on div "Expérience de [PERSON_NAME]" at bounding box center [471, 348] width 323 height 31
click at [511, 341] on h3 "Expérience de [PERSON_NAME]" at bounding box center [463, 347] width 274 height 13
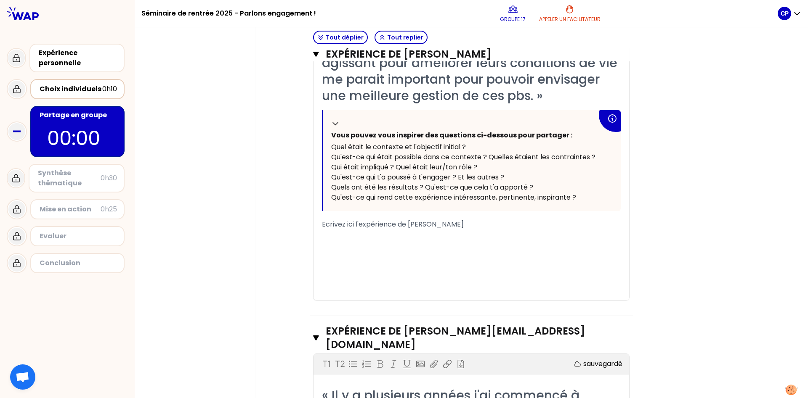
scroll to position [316, 0]
click at [499, 222] on div "Ecrivez ici l'expérience de [PERSON_NAME]" at bounding box center [471, 224] width 299 height 10
drag, startPoint x: 480, startPoint y: 225, endPoint x: 310, endPoint y: 225, distance: 170.8
click at [310, 225] on div "Expérience de [PERSON_NAME] Fermer T1 T2 Exporter sauvegardé « Je m'engage sur …" at bounding box center [471, 123] width 323 height 385
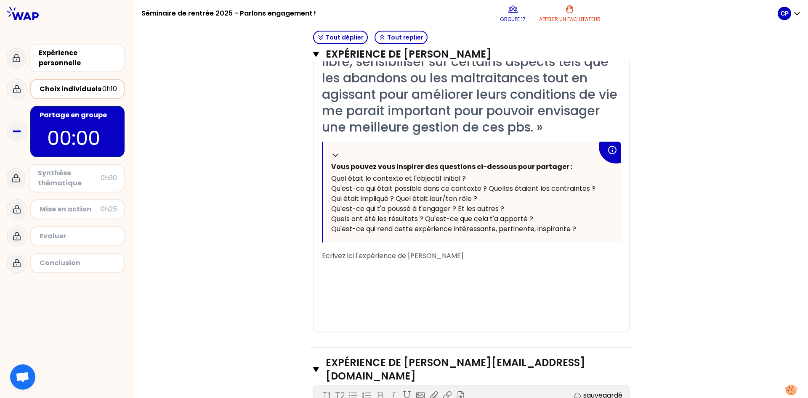
scroll to position [290, 0]
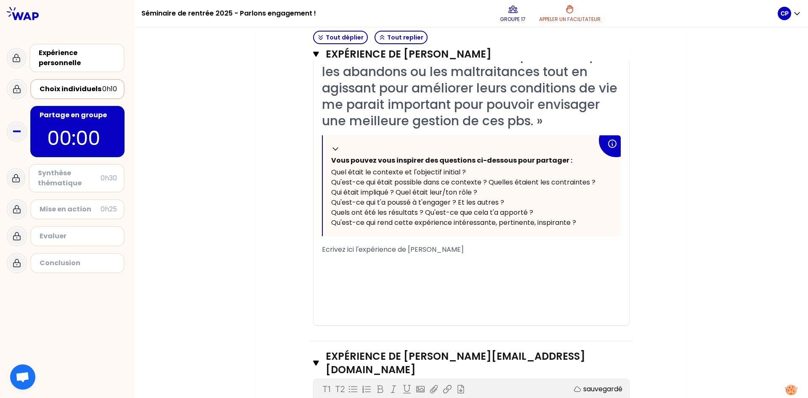
click at [517, 253] on div "Ecrivez ici l'expérience de [PERSON_NAME]" at bounding box center [471, 250] width 299 height 10
click at [386, 257] on div "﻿" at bounding box center [471, 260] width 299 height 10
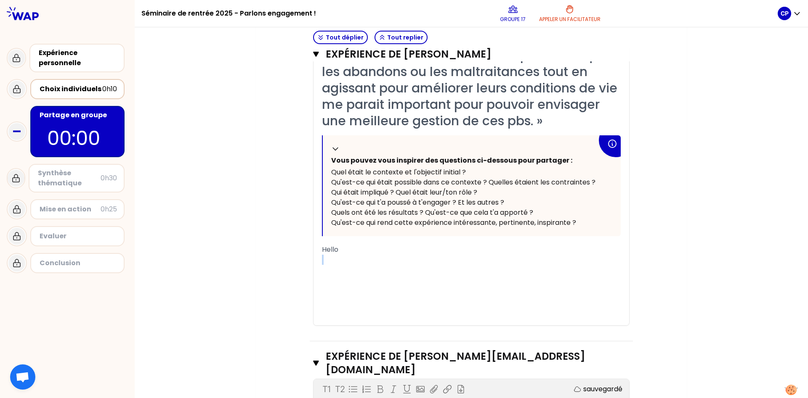
click at [386, 257] on div "﻿" at bounding box center [471, 260] width 299 height 10
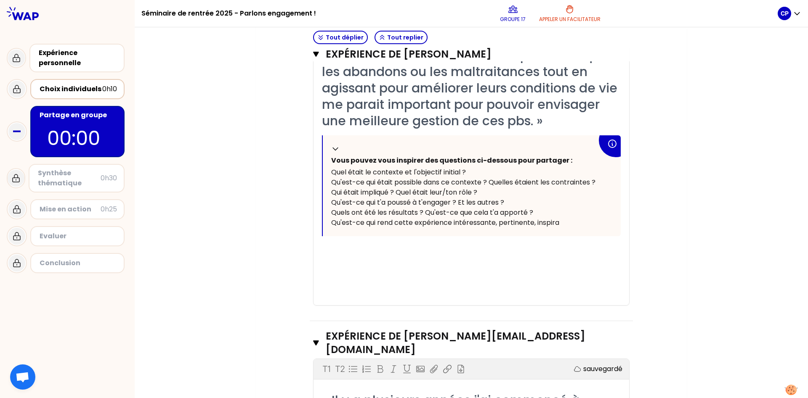
click at [342, 265] on div "﻿" at bounding box center [471, 270] width 299 height 10
click at [341, 244] on div "« Je m'engage sur la cause animale en essayant d'apporter mon aide sur mon temp…" at bounding box center [471, 159] width 299 height 291
click at [561, 224] on div "Qu'est-ce qui rend cette expérience intéressante, pertinente, inspira" at bounding box center [464, 223] width 266 height 10
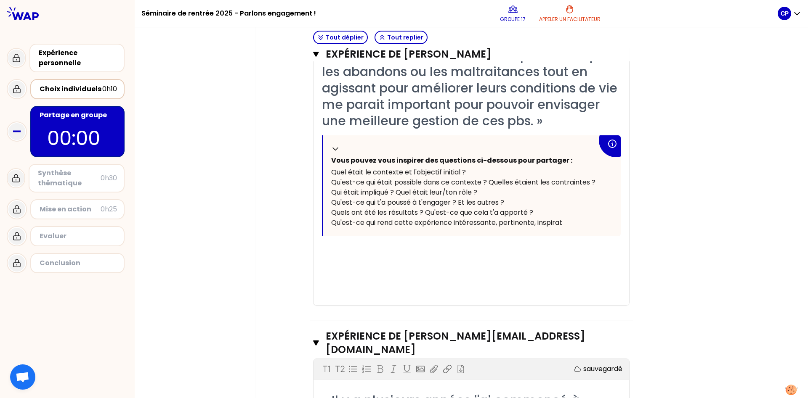
click at [324, 250] on div "﻿" at bounding box center [471, 250] width 299 height 10
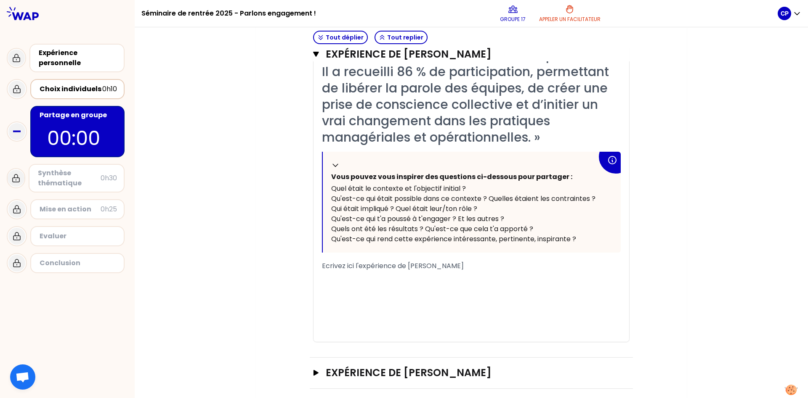
scroll to position [1079, 0]
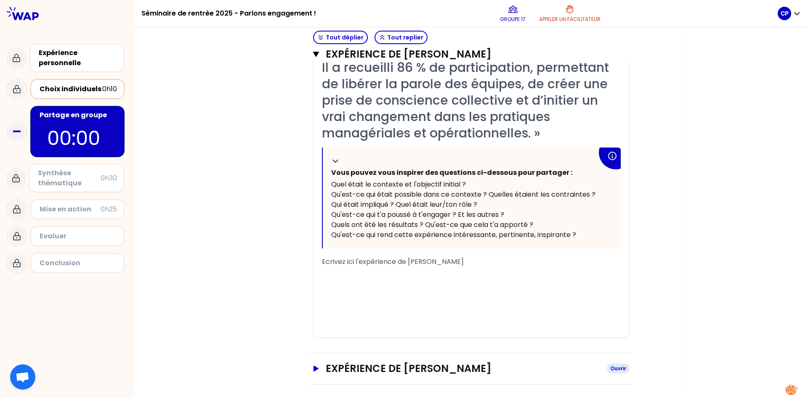
click at [487, 370] on h3 "Expérience de [PERSON_NAME]" at bounding box center [463, 368] width 274 height 13
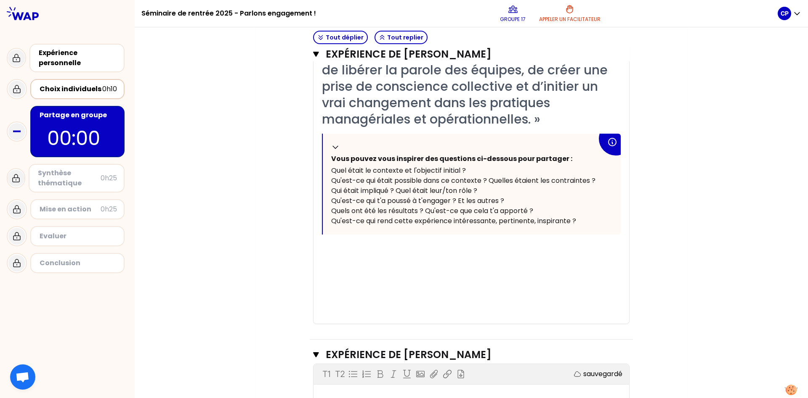
scroll to position [1277, 0]
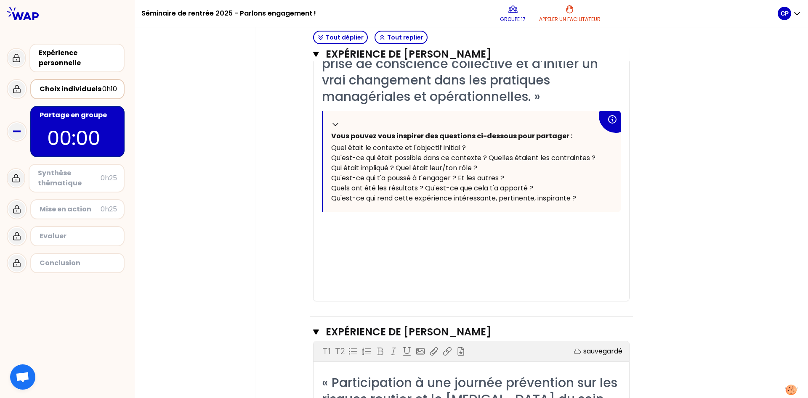
click at [351, 225] on div "﻿" at bounding box center [471, 225] width 299 height 10
click at [335, 220] on div "﻿" at bounding box center [471, 225] width 299 height 10
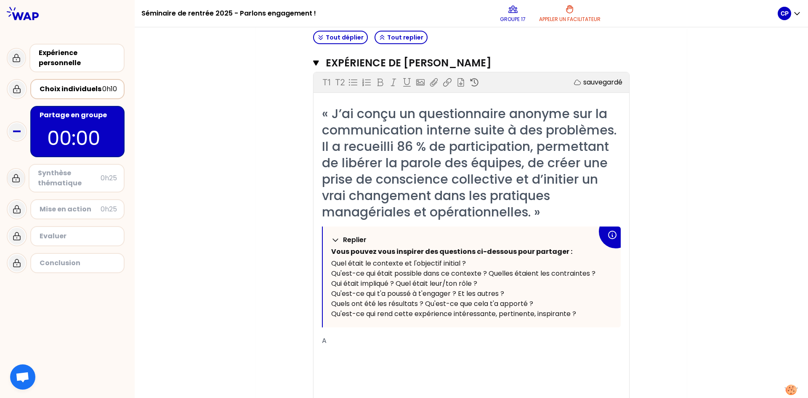
scroll to position [1161, 0]
click at [343, 343] on div "A" at bounding box center [471, 342] width 299 height 10
click at [362, 329] on div "« J’ai conçu un questionnaire anonyme sur la communication interne suite à des …" at bounding box center [471, 261] width 299 height 311
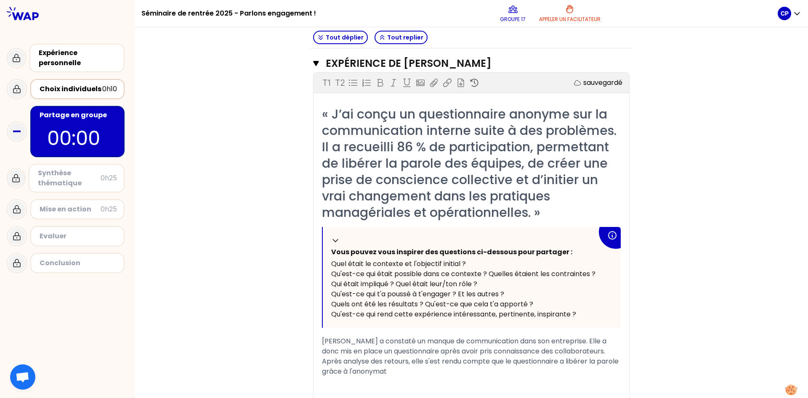
click at [516, 360] on span "[PERSON_NAME] a constaté un manque de communication dans son entreprise. Elle a…" at bounding box center [471, 357] width 298 height 40
click at [432, 377] on div "﻿" at bounding box center [471, 382] width 299 height 10
click at [323, 367] on span "[PERSON_NAME] a constaté un manque de communication dans son entreprise. Elle a…" at bounding box center [471, 357] width 298 height 40
click at [365, 366] on div "[PERSON_NAME] a constaté un manque de communication dans son entreprise. Elle a…" at bounding box center [471, 357] width 299 height 40
click at [323, 367] on span "[PERSON_NAME] a constaté un manque de communication dans son entreprise. Elle a…" at bounding box center [471, 357] width 298 height 40
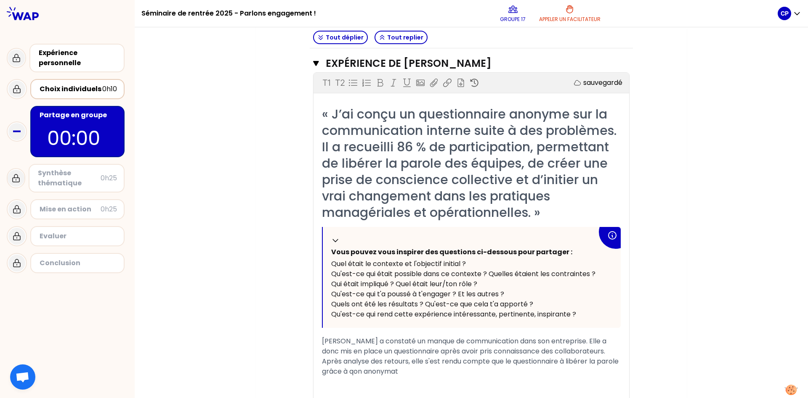
click at [606, 363] on div "[PERSON_NAME] a constaté un manque de communication dans son entreprise. Elle a…" at bounding box center [471, 357] width 299 height 40
click at [502, 370] on div "[PERSON_NAME] a constaté un manque de communication dans son entreprise. Elle a…" at bounding box center [471, 357] width 299 height 40
click at [447, 388] on span "En second temps, elle a organisé des atliers" at bounding box center [394, 392] width 144 height 10
click at [499, 390] on div "En second temps, elle a organisé des court atliers" at bounding box center [471, 392] width 299 height 10
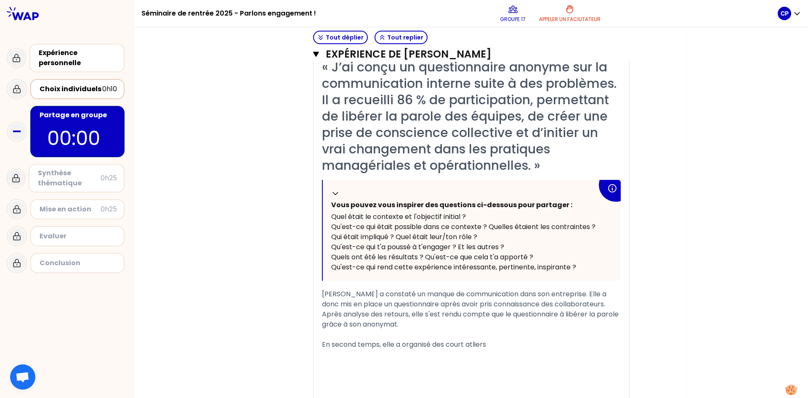
scroll to position [1208, 0]
click at [347, 333] on div "﻿" at bounding box center [471, 335] width 299 height 10
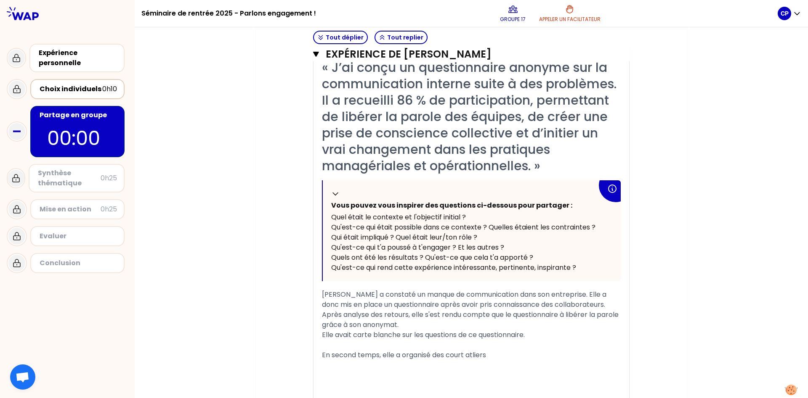
click at [474, 352] on span "En second temps, elle a organisé des court atliers" at bounding box center [404, 355] width 164 height 10
click at [509, 350] on div "En second temps, elle a organisé des court ateliers" at bounding box center [471, 355] width 299 height 10
click at [522, 342] on div "﻿" at bounding box center [471, 345] width 299 height 10
click at [402, 343] on span "=86% de participation a ce dernier" at bounding box center [379, 345] width 115 height 10
click at [453, 341] on div "=86% de participation à ce dernier" at bounding box center [471, 345] width 299 height 10
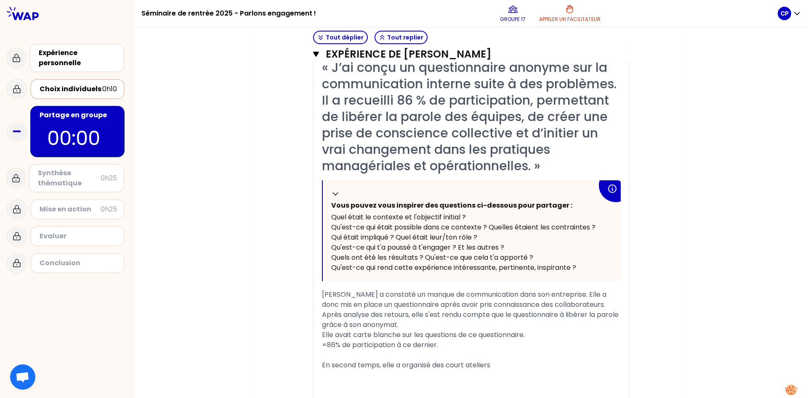
scroll to position [1229, 0]
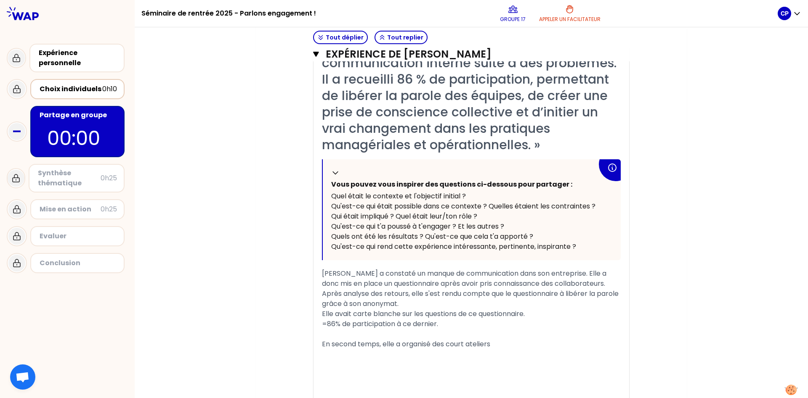
click at [452, 324] on div "=86% de participation à ce dernier." at bounding box center [471, 324] width 299 height 10
click at [522, 350] on div "﻿" at bounding box center [471, 355] width 299 height 10
click at [505, 350] on div "﻿" at bounding box center [471, 355] width 299 height 10
click at [500, 340] on div "En second temps, elle a organisé des court ateliers" at bounding box center [471, 344] width 299 height 10
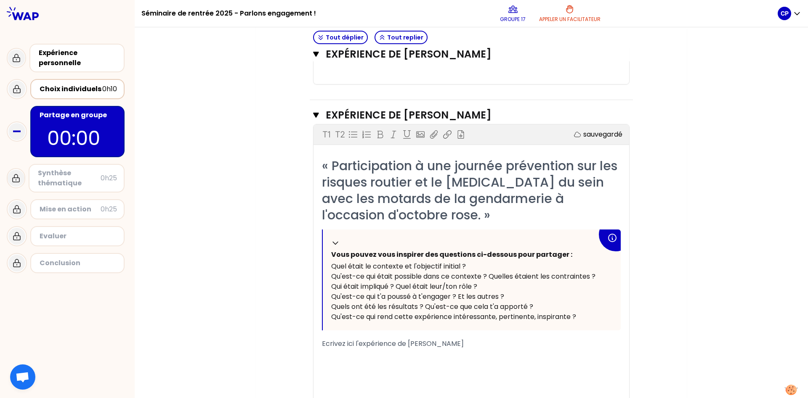
scroll to position [1626, 0]
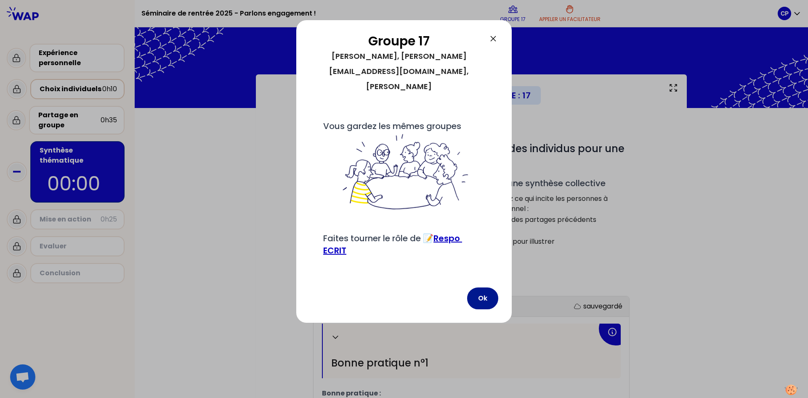
click at [475, 297] on button "Ok" at bounding box center [482, 299] width 31 height 22
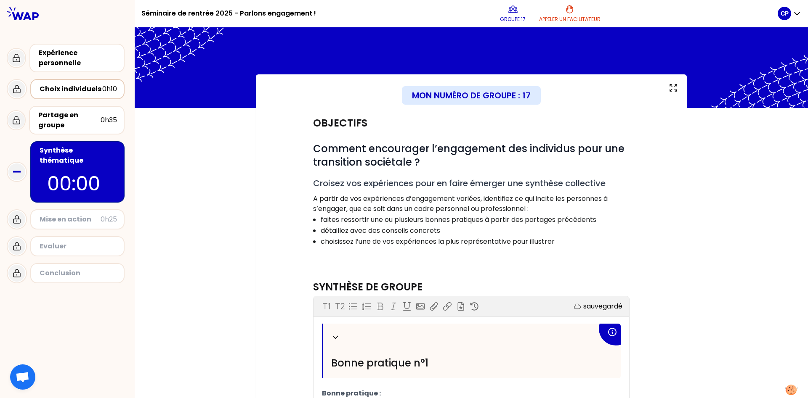
scroll to position [116, 0]
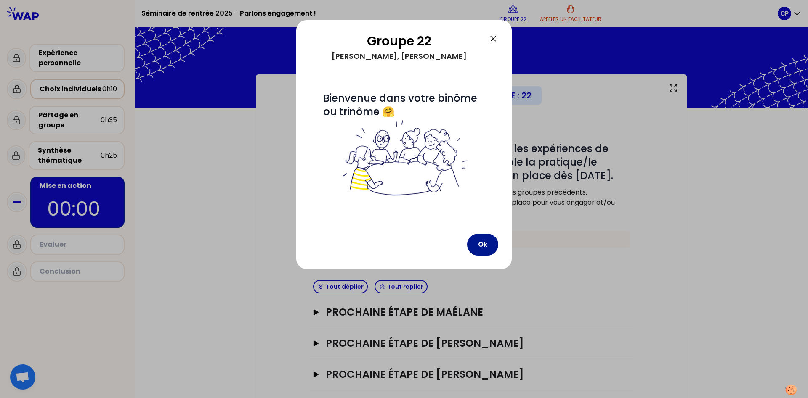
click at [475, 245] on button "Ok" at bounding box center [482, 245] width 31 height 22
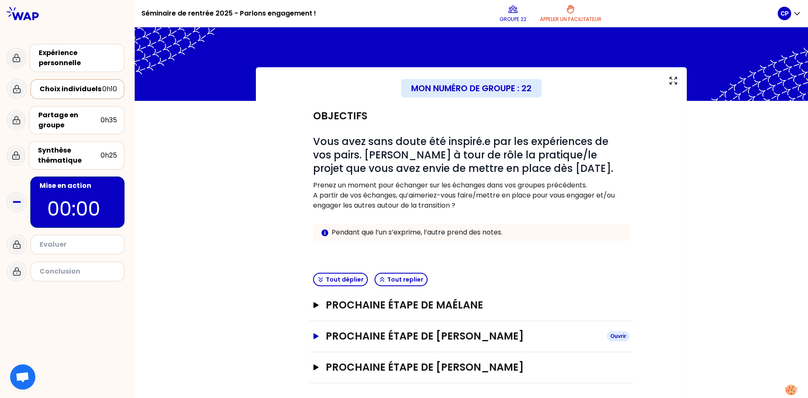
scroll to position [9, 0]
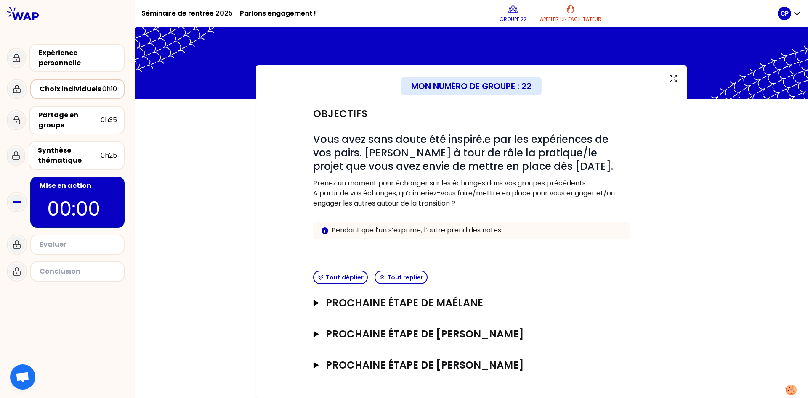
click at [477, 284] on div "Tout déplier Tout replier" at bounding box center [471, 278] width 323 height 21
click at [474, 305] on h3 "Prochaine étape de Maélane" at bounding box center [463, 303] width 274 height 13
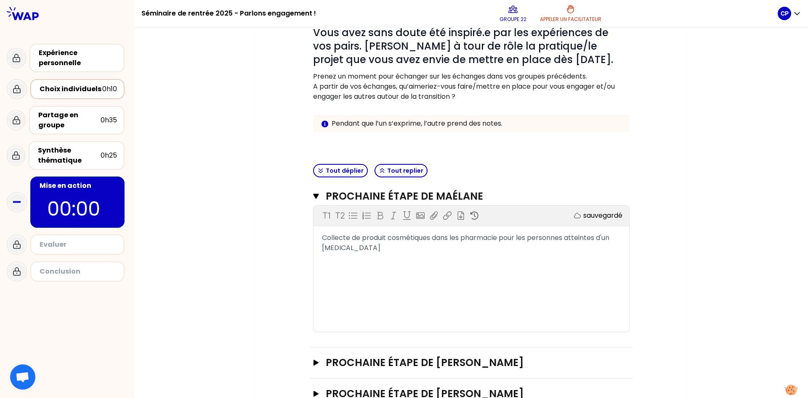
scroll to position [145, 0]
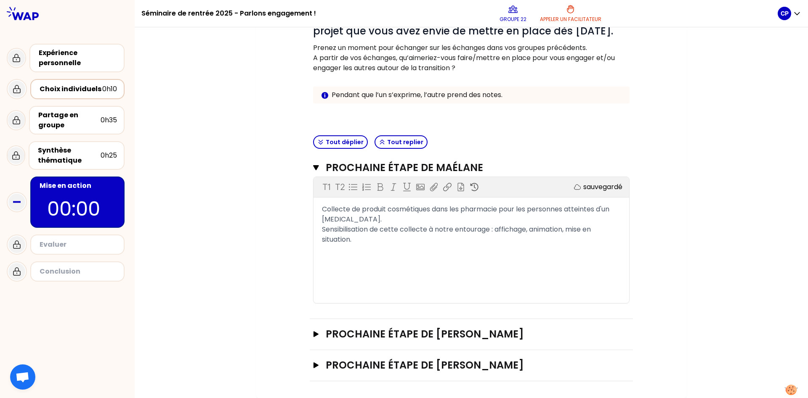
click at [239, 208] on div "Mon numéro de groupe : 22 Objectifs # Vous avez sans doute été inspiré.e par le…" at bounding box center [471, 164] width 673 height 469
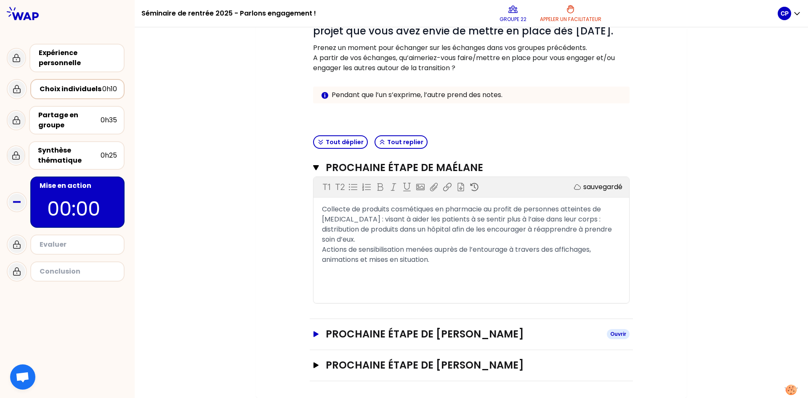
click at [443, 335] on h3 "Prochaine étape de [PERSON_NAME]" at bounding box center [463, 334] width 274 height 13
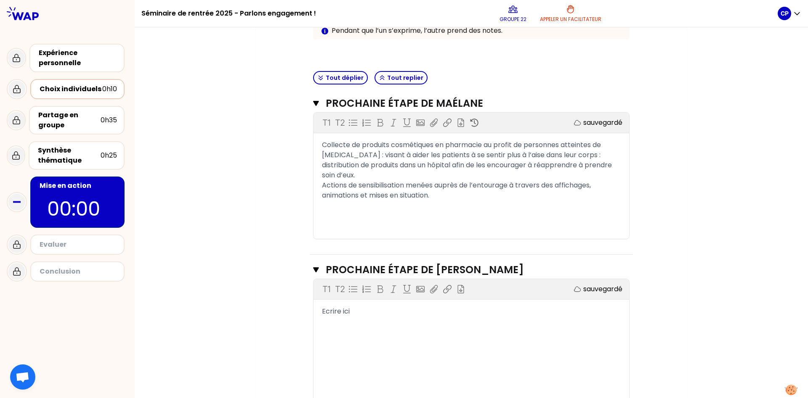
scroll to position [261, 0]
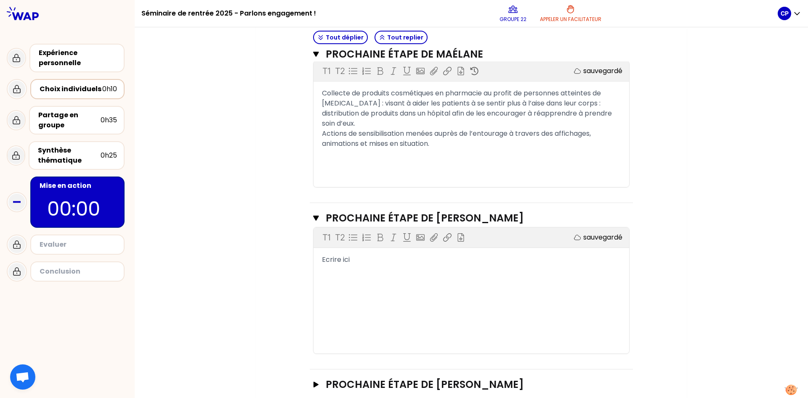
click at [361, 252] on div "T1 T2 Exporter sauvegardé Ecrire ici" at bounding box center [471, 291] width 316 height 126
click at [335, 264] on span "Ecrire ici" at bounding box center [336, 260] width 28 height 10
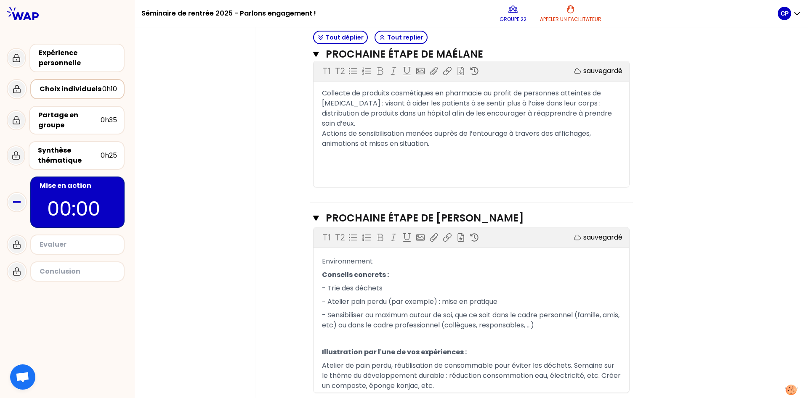
scroll to position [319, 0]
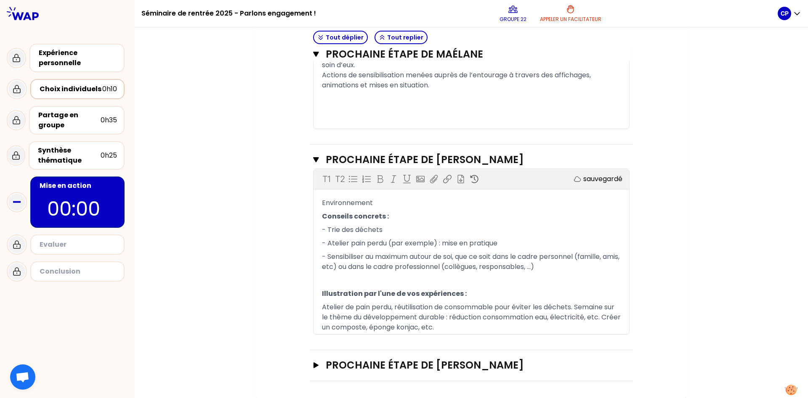
click at [322, 204] on span "Environnement" at bounding box center [347, 203] width 51 height 10
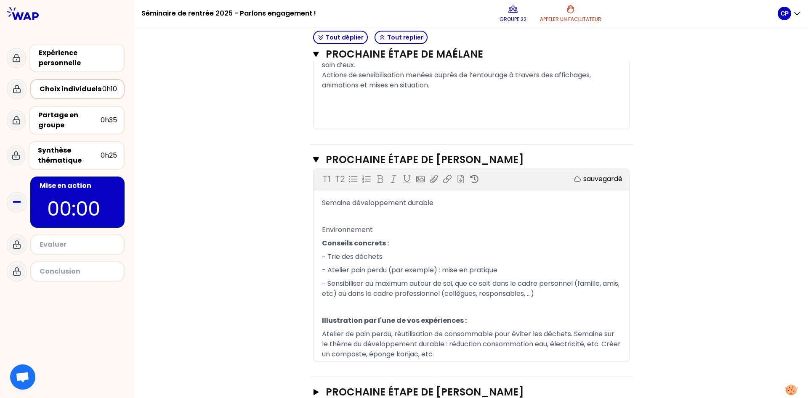
click at [326, 205] on span "Semaine développement durable" at bounding box center [377, 203] width 111 height 10
click at [450, 212] on p "﻿" at bounding box center [471, 216] width 299 height 13
click at [442, 207] on span "La semaine développement durable" at bounding box center [382, 203] width 120 height 10
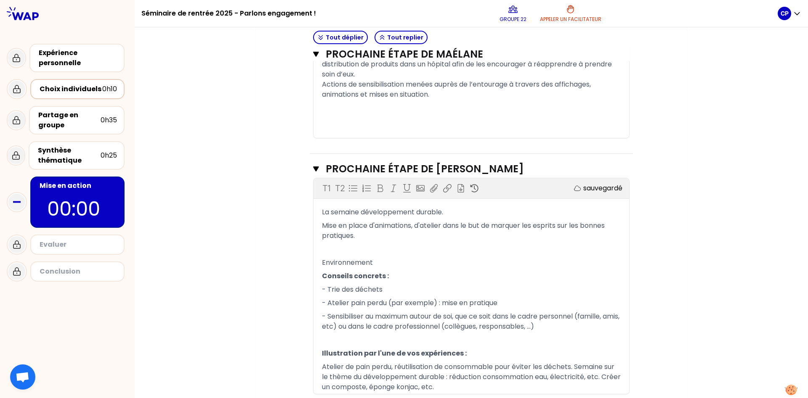
scroll to position [370, 0]
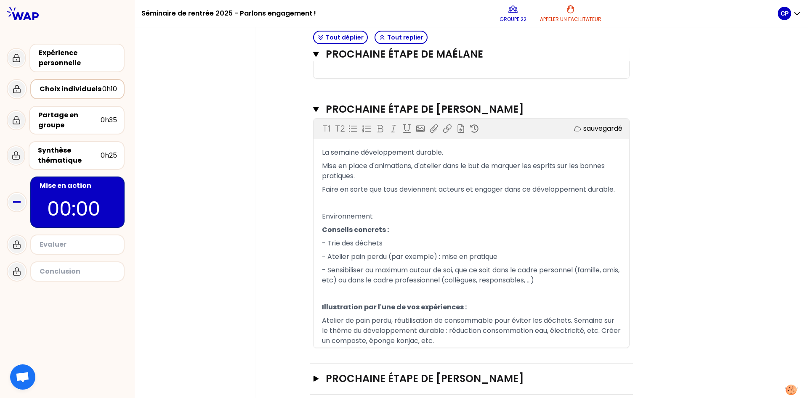
click at [530, 190] on span "Faire en sorte que tous deviennent acteurs et engager dans ce développement dur…" at bounding box center [468, 190] width 293 height 10
click at [618, 192] on p "Faire en sorte que tous deviennent acteurs et engager dans le développement dur…" at bounding box center [471, 189] width 299 height 13
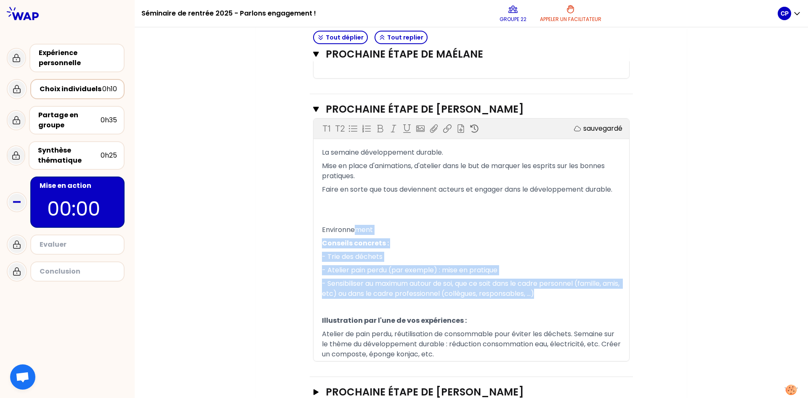
drag, startPoint x: 569, startPoint y: 297, endPoint x: 353, endPoint y: 230, distance: 226.5
click at [353, 230] on div "La semaine développement durable. Mise en place d'animations, d'atelier dans le…" at bounding box center [471, 253] width 299 height 215
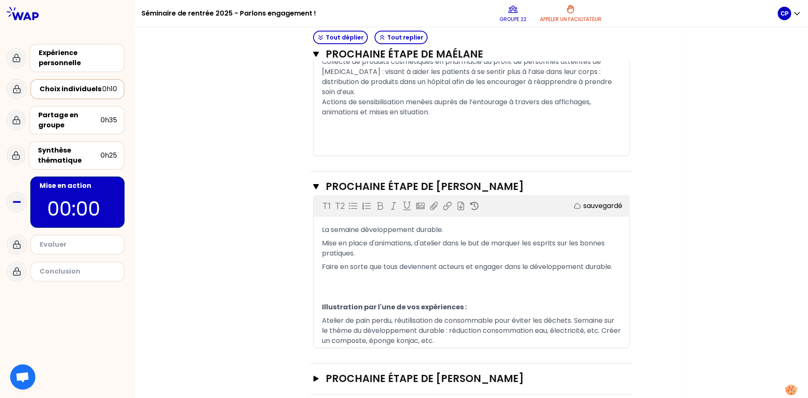
scroll to position [306, 0]
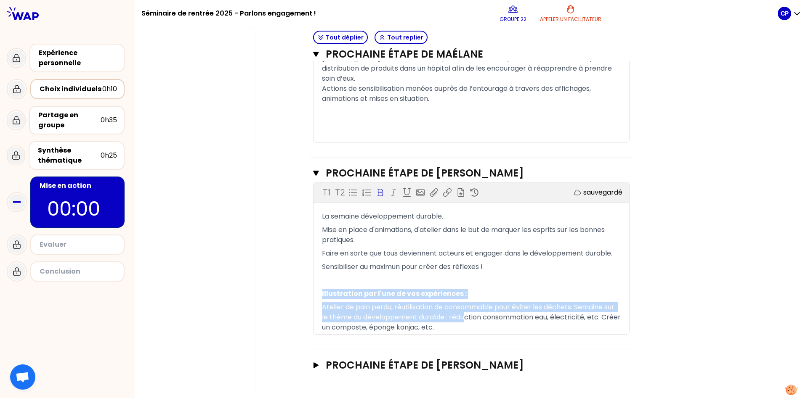
drag, startPoint x: 468, startPoint y: 322, endPoint x: 319, endPoint y: 289, distance: 152.5
click at [319, 289] on div "La semaine développement durable. Mise en place d'animations, d'atelier dans le…" at bounding box center [471, 272] width 316 height 125
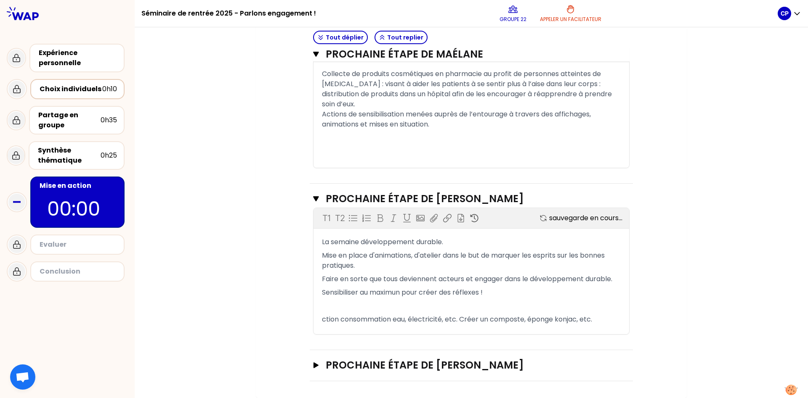
scroll to position [280, 0]
click at [451, 371] on h3 "Prochaine étape de [PERSON_NAME]" at bounding box center [463, 365] width 274 height 13
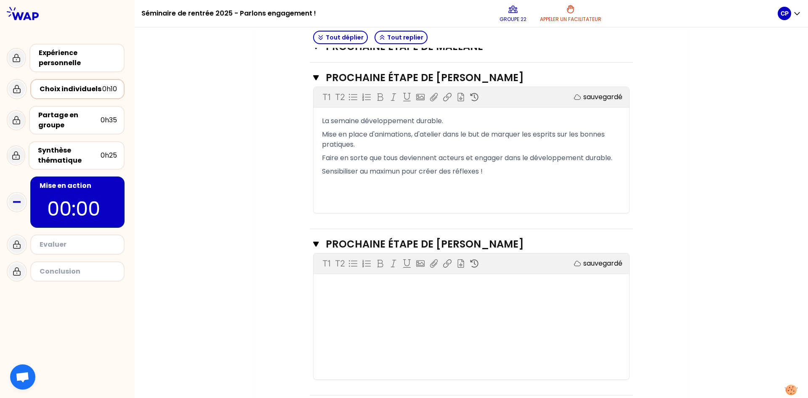
scroll to position [416, 0]
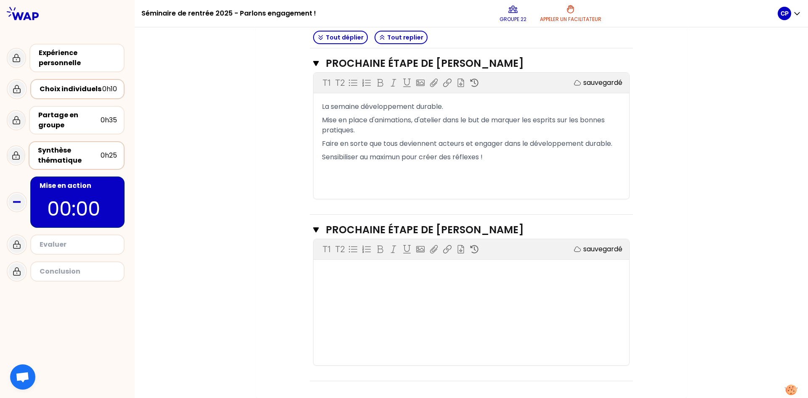
click at [78, 157] on div "Synthèse thématique" at bounding box center [69, 156] width 63 height 20
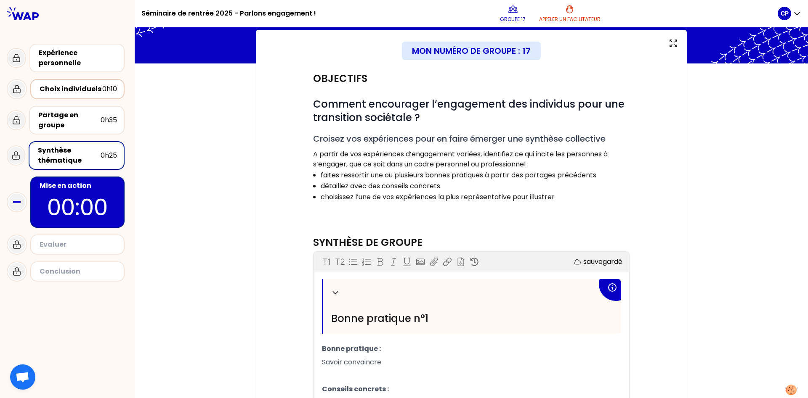
scroll to position [58, 0]
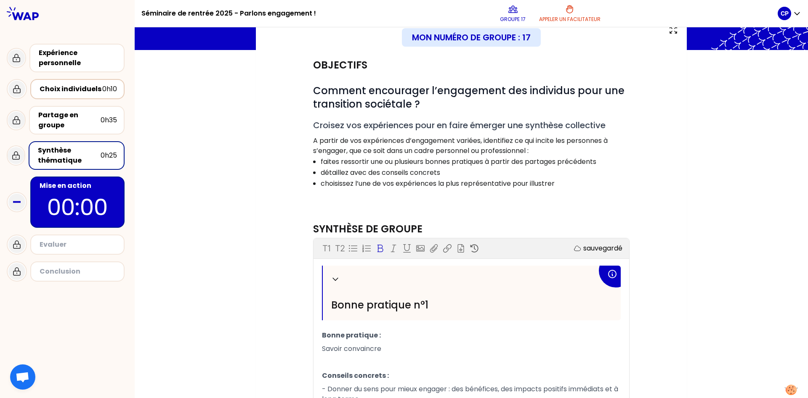
drag, startPoint x: 401, startPoint y: 351, endPoint x: 312, endPoint y: 339, distance: 89.7
copy div "Lorem ipsumdol : Sitame consectetu ﻿ Adipisci elitsedd : - Eiusmo te inci utla …"
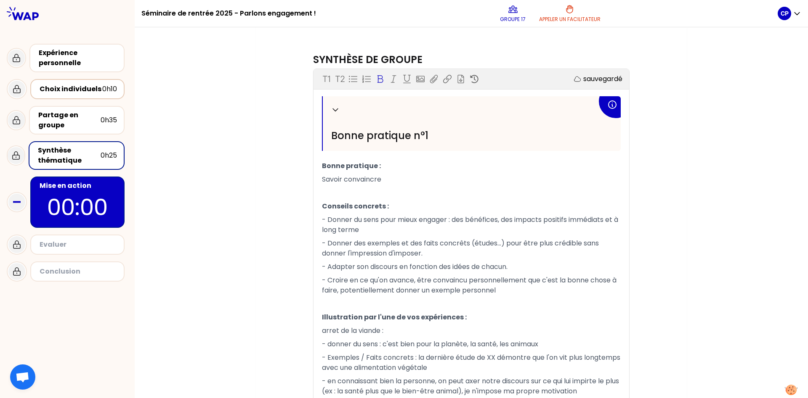
scroll to position [232, 0]
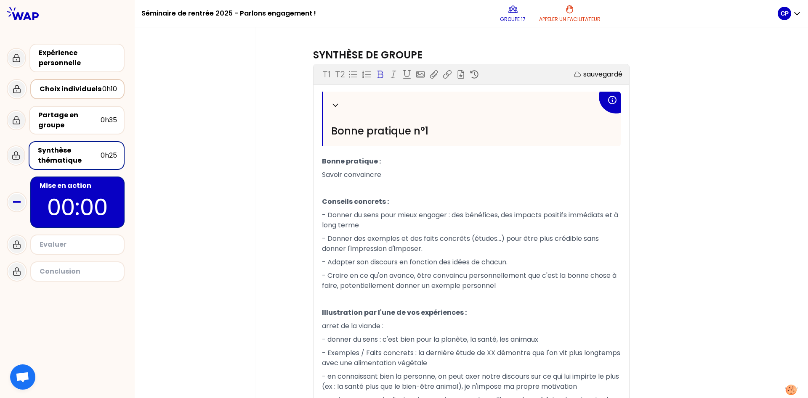
click at [82, 241] on div "Evaluer" at bounding box center [78, 245] width 77 height 10
click at [79, 250] on div "Evaluer" at bounding box center [77, 245] width 79 height 12
click at [71, 200] on p "00:00" at bounding box center [77, 207] width 79 height 33
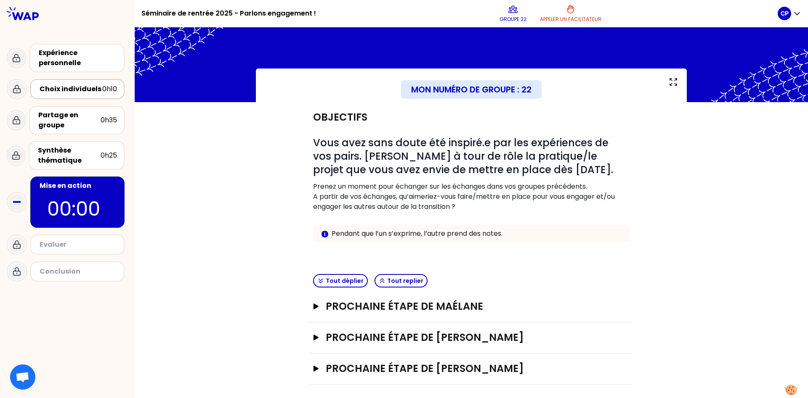
scroll to position [9, 0]
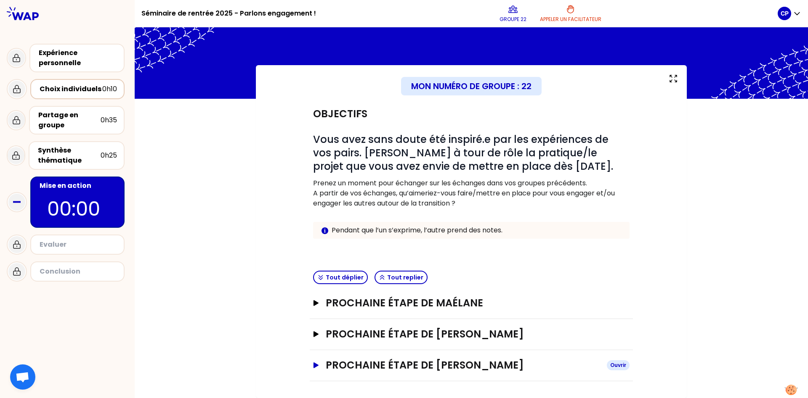
click at [487, 362] on h3 "Prochaine étape de [PERSON_NAME]" at bounding box center [463, 365] width 274 height 13
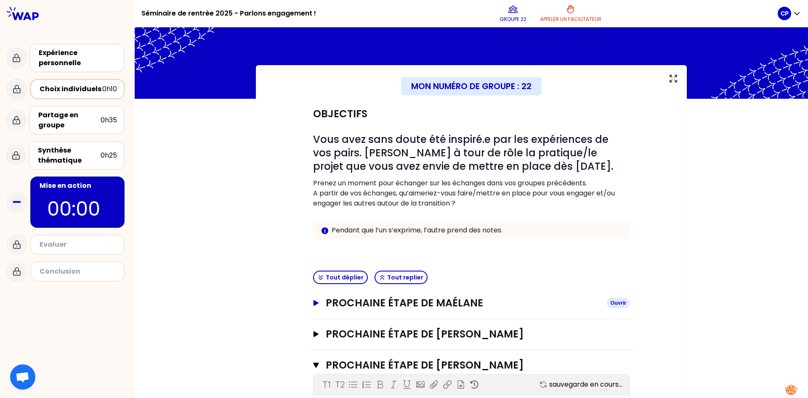
scroll to position [145, 0]
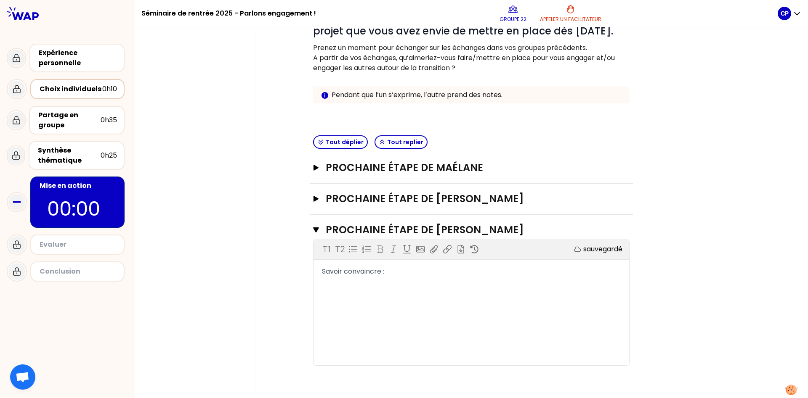
click at [338, 277] on div "T1 T2 Exporter sauvegardé Savoir convaincre :" at bounding box center [471, 302] width 316 height 126
click at [341, 273] on span "Savoir convaincre :" at bounding box center [353, 272] width 62 height 10
click at [405, 269] on div "Savoir convaincre :" at bounding box center [471, 272] width 299 height 10
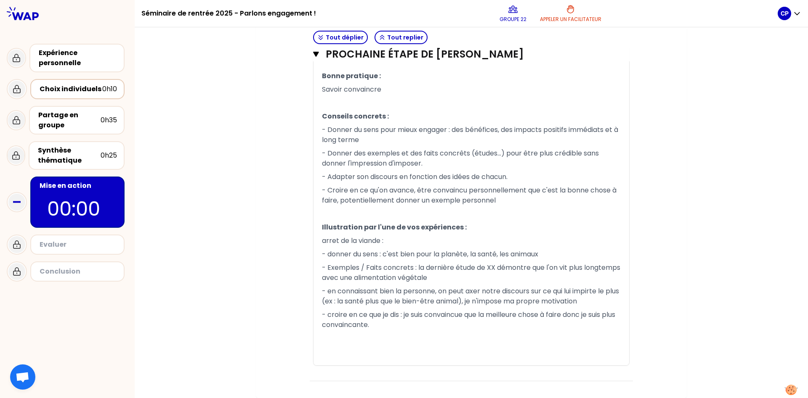
click at [697, 253] on div "Mon numéro de groupe : 22 Objectifs # Vous avez sans doute été inspiré.e par le…" at bounding box center [471, 55] width 673 height 686
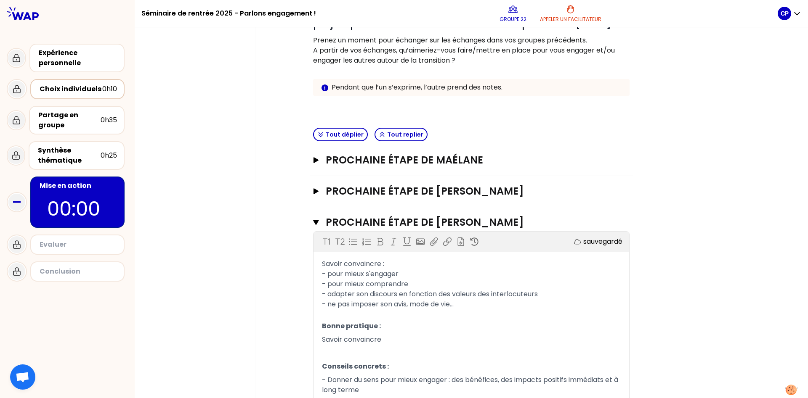
scroll to position [148, 0]
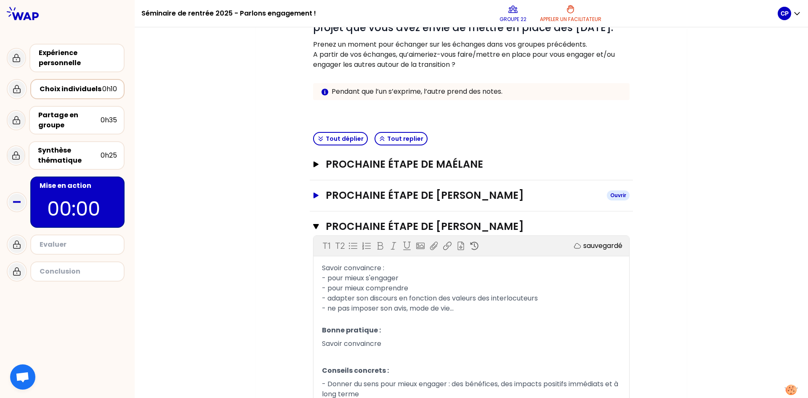
click at [479, 194] on h3 "Prochaine étape de [PERSON_NAME]" at bounding box center [463, 195] width 274 height 13
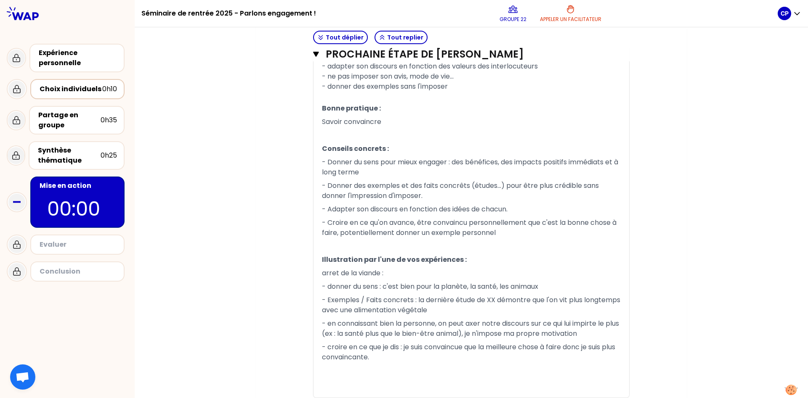
scroll to position [548, 0]
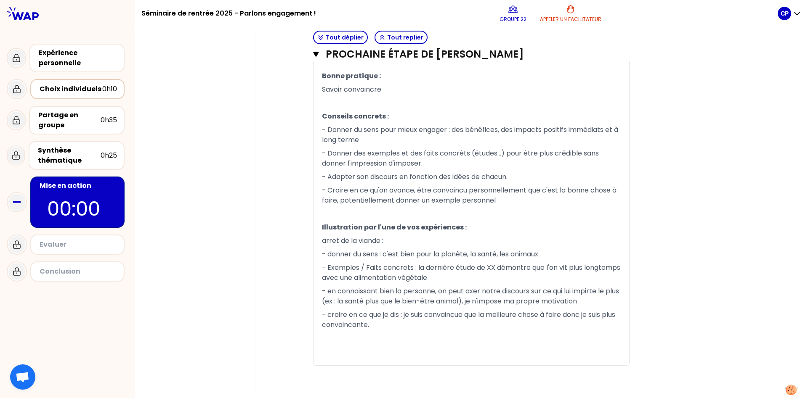
click at [96, 213] on p "00:00" at bounding box center [77, 208] width 61 height 29
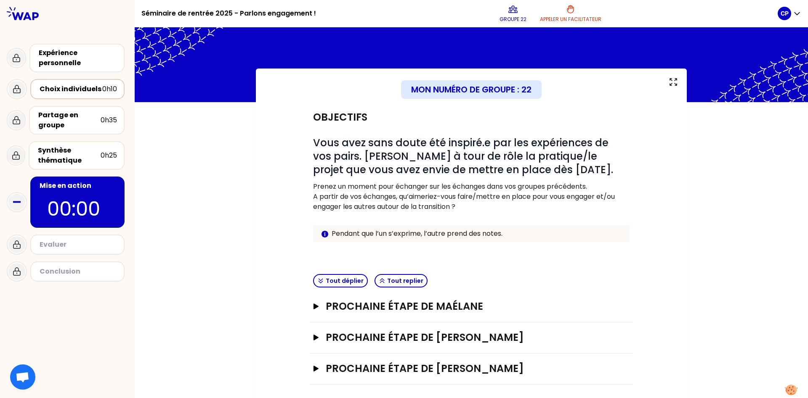
scroll to position [9, 0]
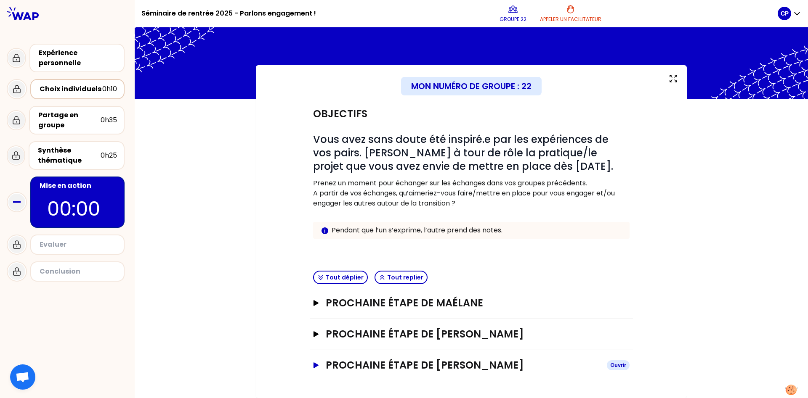
click at [578, 367] on h3 "Prochaine étape de [PERSON_NAME]" at bounding box center [463, 365] width 274 height 13
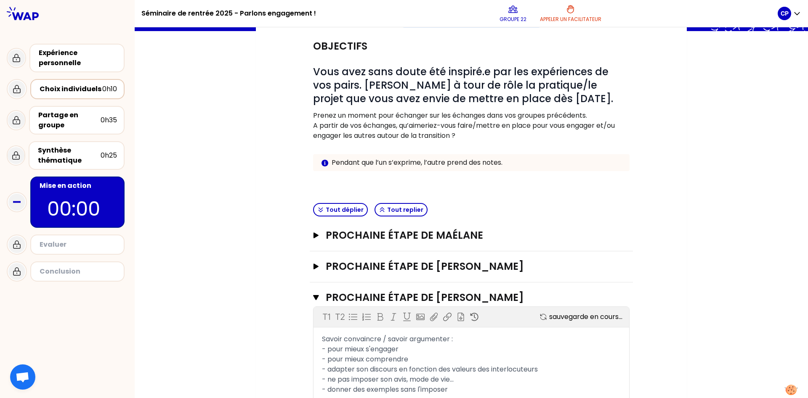
scroll to position [164, 0]
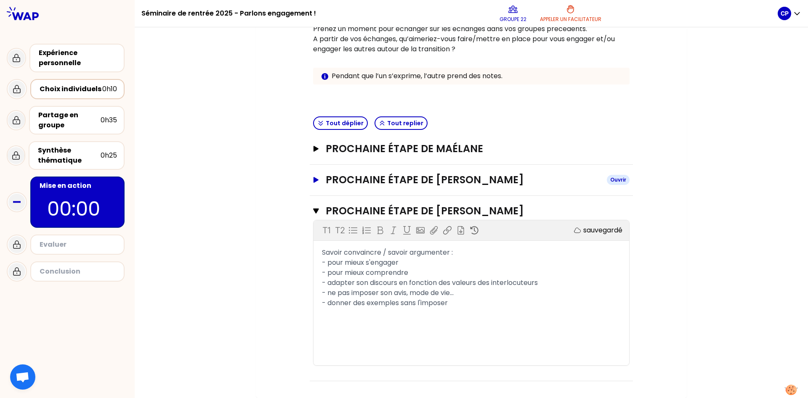
click at [431, 175] on h3 "Prochaine étape de [PERSON_NAME]" at bounding box center [463, 179] width 274 height 13
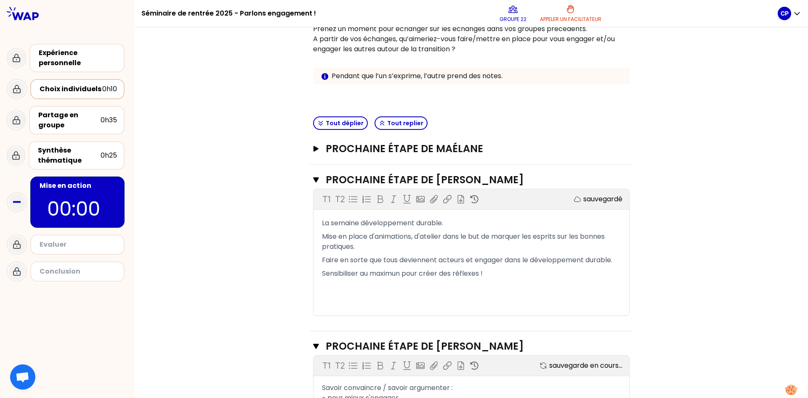
click at [455, 138] on div "Prochaine étape de [PERSON_NAME]" at bounding box center [471, 149] width 323 height 31
click at [465, 153] on h3 "Prochaine étape de Maélane" at bounding box center [463, 148] width 274 height 13
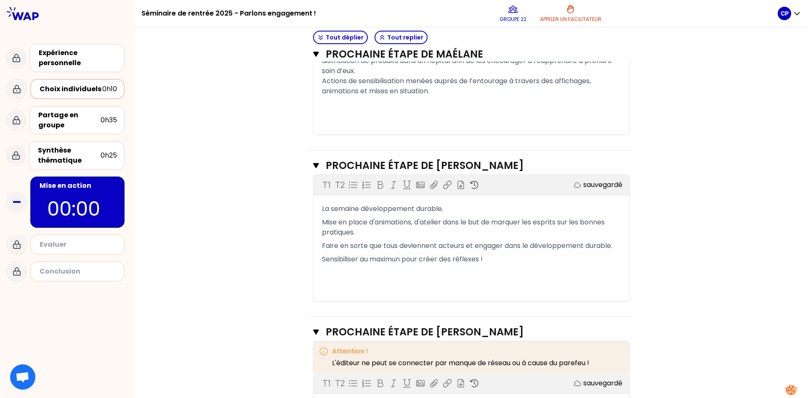
scroll to position [358, 0]
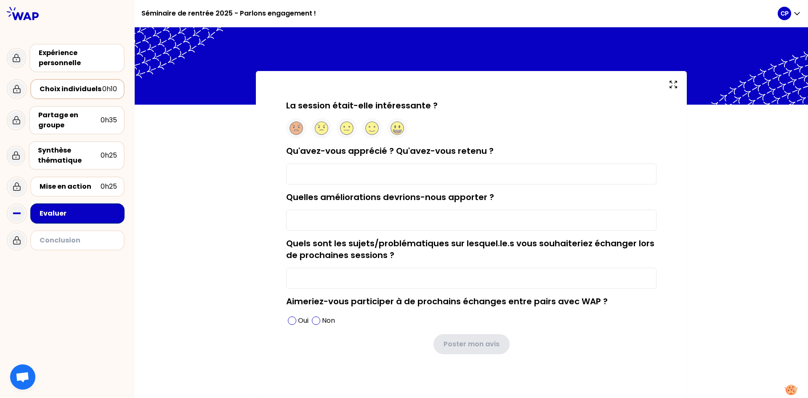
scroll to position [5, 0]
click at [400, 124] on circle at bounding box center [397, 128] width 13 height 13
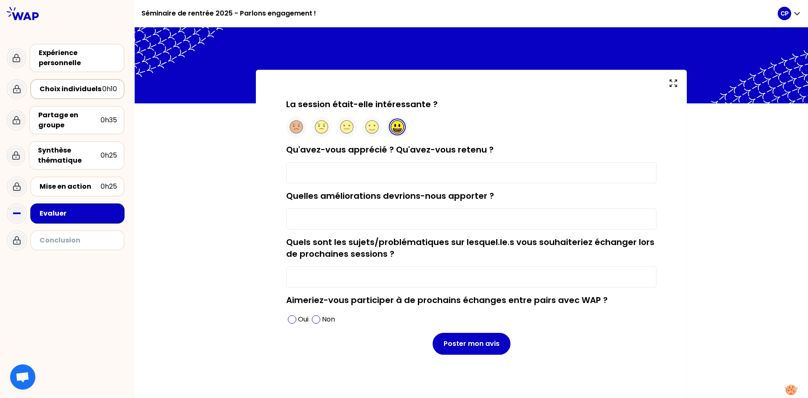
click at [369, 176] on input "Qu'avez-vous apprécié ? Qu'avez-vous retenu ?" at bounding box center [471, 172] width 370 height 21
click at [399, 178] on input "Qu'avez-vous apprécié ? Qu'avez-vous retenu ?" at bounding box center [471, 172] width 370 height 21
type input "L"
click at [372, 174] on input "J'ai beaucoup apprécie les échanges" at bounding box center [471, 172] width 370 height 21
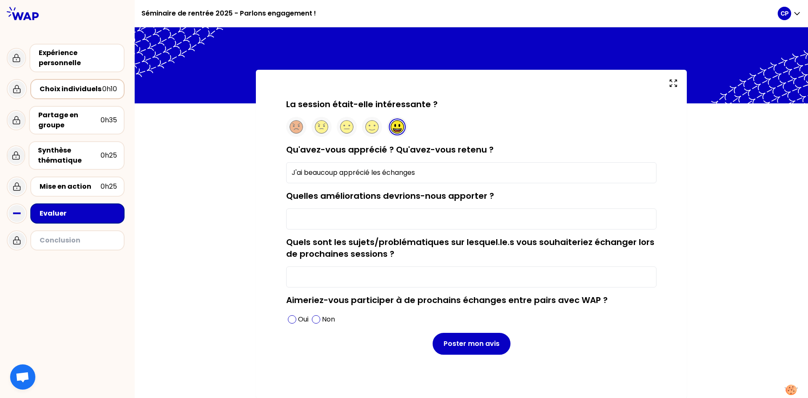
click at [430, 174] on input "J'ai beaucoup apprécié les échanges" at bounding box center [471, 172] width 370 height 21
type input "J'ai beaucoup apprécié les échanges entre groupe. J'ai découvert des personnes …"
click at [669, 149] on div "La session était-elle intéressante ? Qu'avez-vous apprécié ? Qu'avez-vous reten…" at bounding box center [471, 234] width 431 height 329
click at [384, 226] on input "Quelles améliorations devrions-nous apporter ?" at bounding box center [471, 219] width 370 height 21
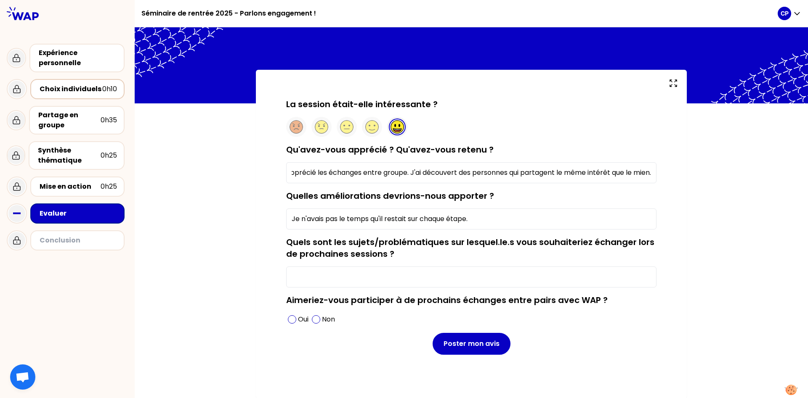
type input "Je n'avais pas le temps qu'il restait sur chaque étape."
click at [315, 286] on input "Quels sont les sujets/problématiques sur lesquel.le.s vous souhaiteriez échange…" at bounding box center [471, 277] width 370 height 21
click at [242, 249] on div "La session était-elle intéressante ? Qu'avez-vous apprécié ? Qu'avez-vous reten…" at bounding box center [471, 234] width 673 height 329
click at [302, 322] on p "Oui" at bounding box center [303, 320] width 11 height 10
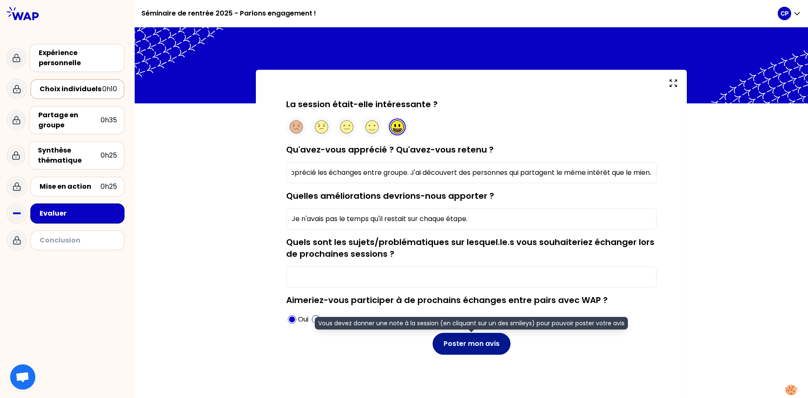
click at [480, 349] on button "Poster mon avis" at bounding box center [471, 344] width 78 height 22
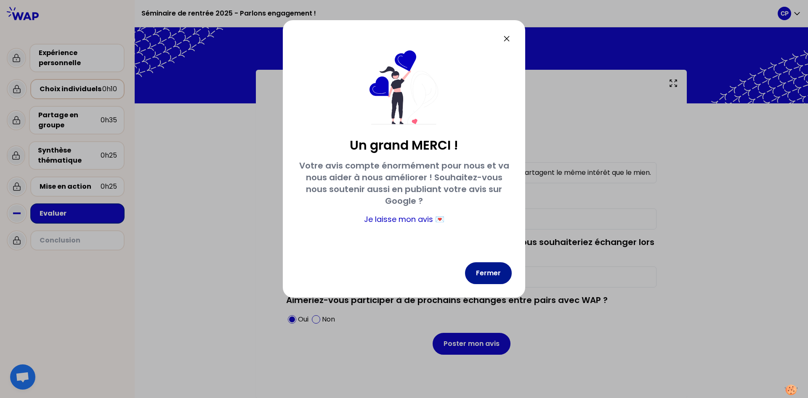
click at [489, 271] on button "Fermer" at bounding box center [488, 273] width 47 height 22
